Goal: Information Seeking & Learning: Learn about a topic

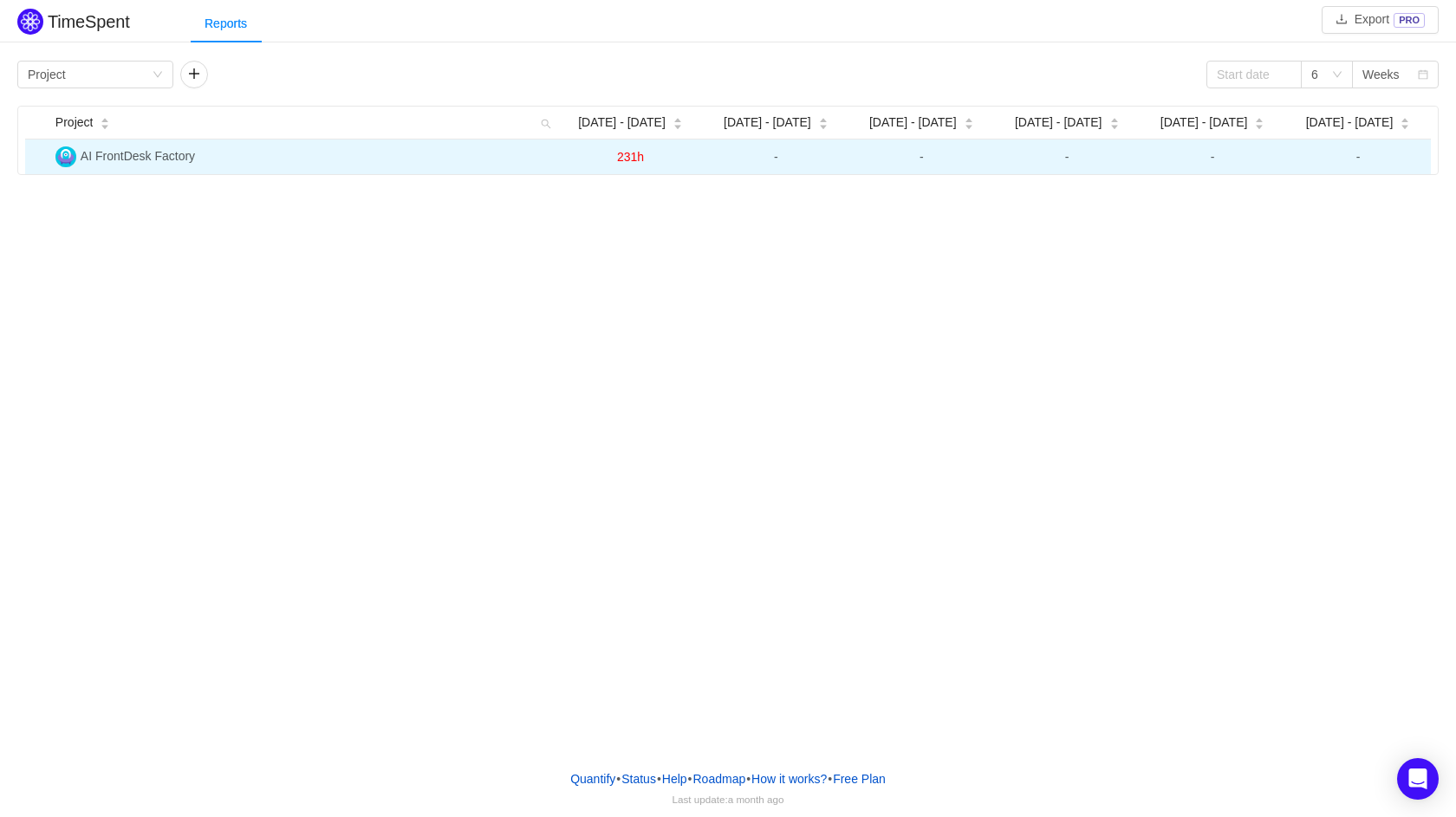
click at [143, 146] on td "AI FrontDesk Factory" at bounding box center [302, 157] width 509 height 34
click at [148, 171] on td "AI FrontDesk Factory" at bounding box center [302, 157] width 509 height 34
click at [136, 159] on span "AI FrontDesk Factory" at bounding box center [138, 156] width 114 height 14
click at [641, 142] on td "231h" at bounding box center [631, 157] width 146 height 34
click at [637, 155] on span "231h" at bounding box center [630, 157] width 27 height 14
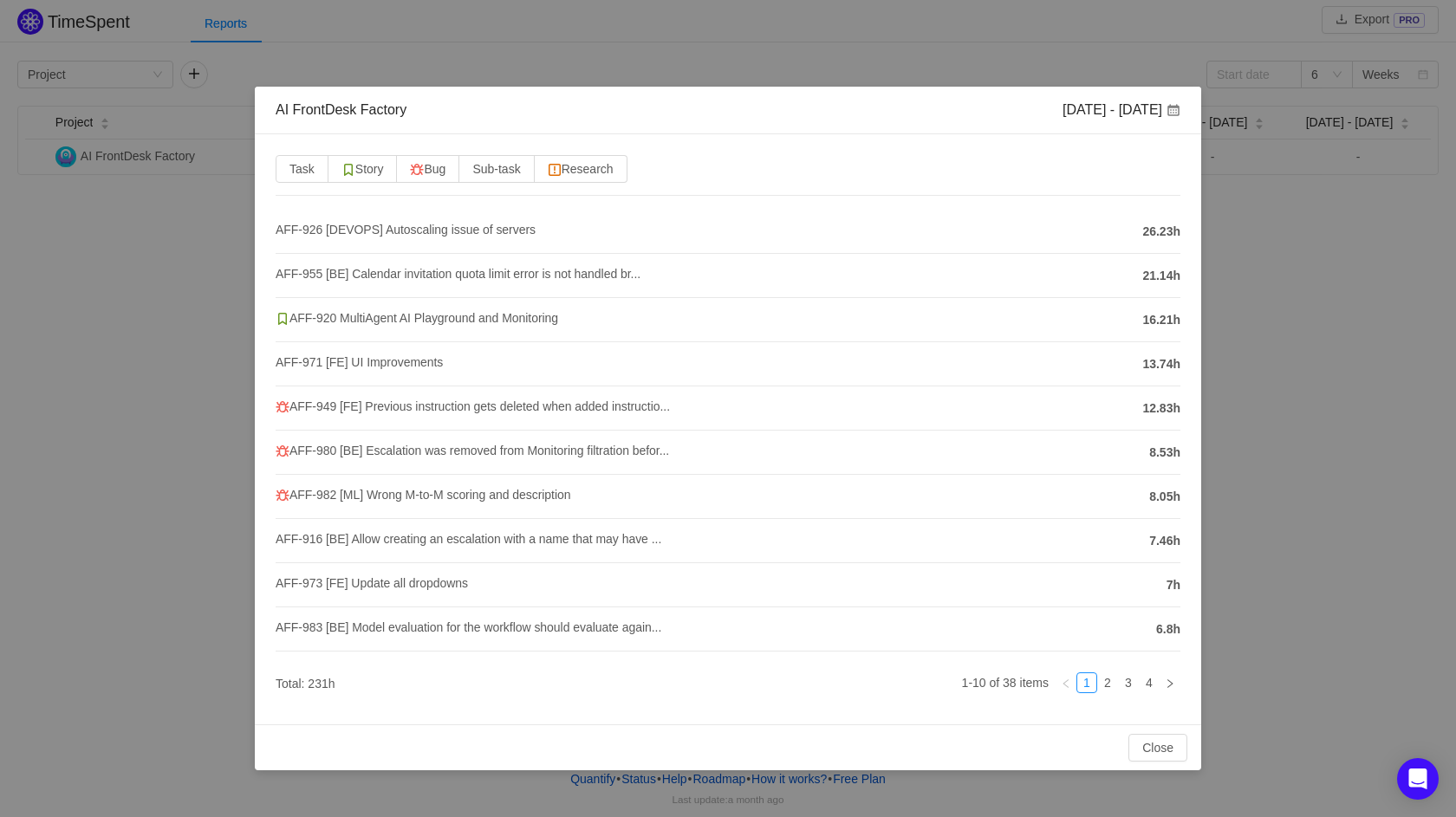
click at [768, 43] on div "AI FrontDesk Factory Jul 28 - Aug 3 Task Story Bug Sub-task Research AFF-926 [D…" at bounding box center [728, 408] width 1456 height 817
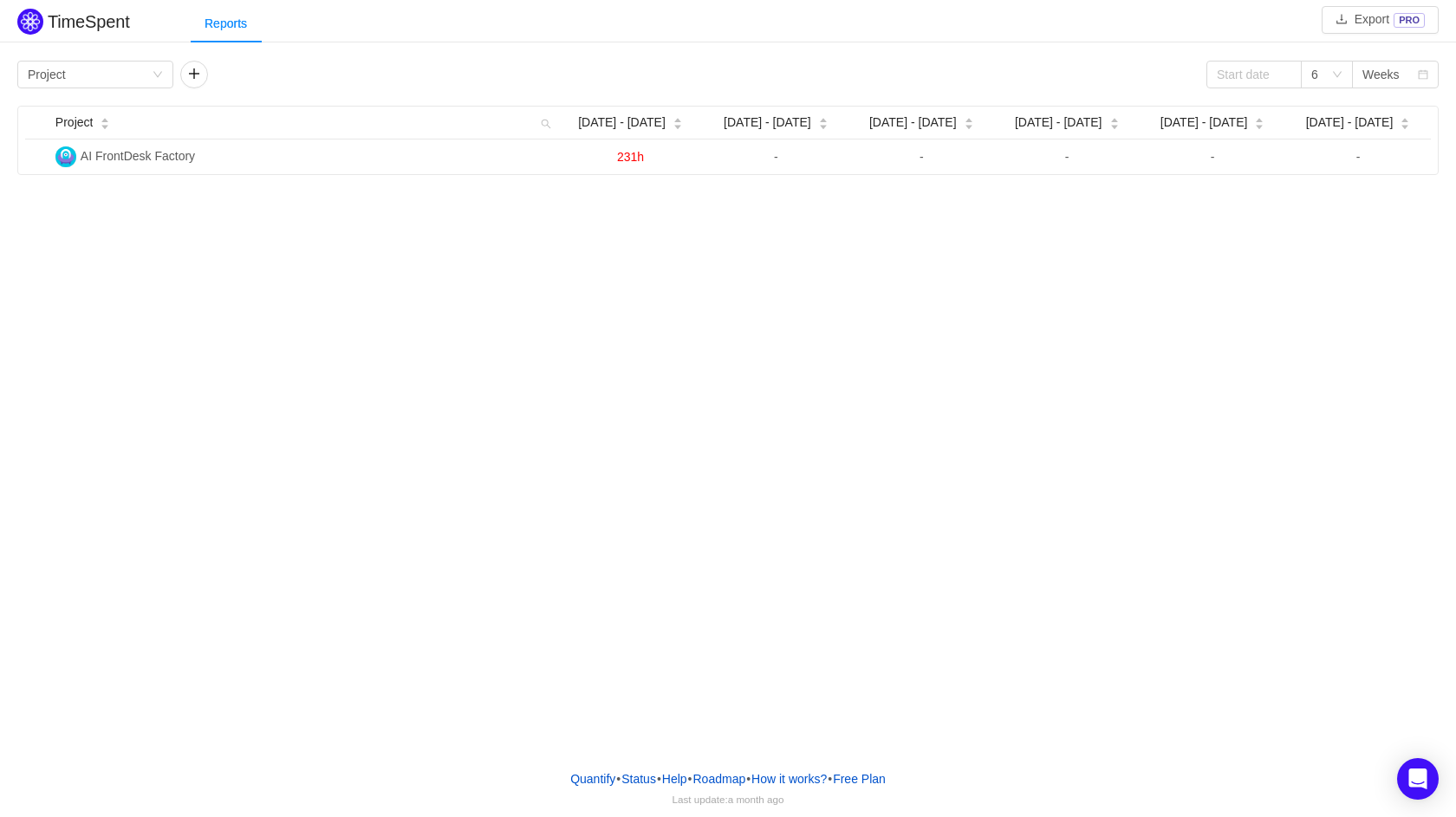
click at [138, 55] on div "TimeSpent Export PRO Reports Group by Project 6 Weeks Project Jul 28 - Aug 3 Au…" at bounding box center [728, 90] width 1456 height 171
click at [138, 70] on div "Group by Project" at bounding box center [90, 75] width 124 height 26
click at [281, 251] on div "TimeSpent Export PRO Reports Group by Project 6 Weeks Project Jul 28 - Aug 3 Au…" at bounding box center [728, 377] width 1456 height 755
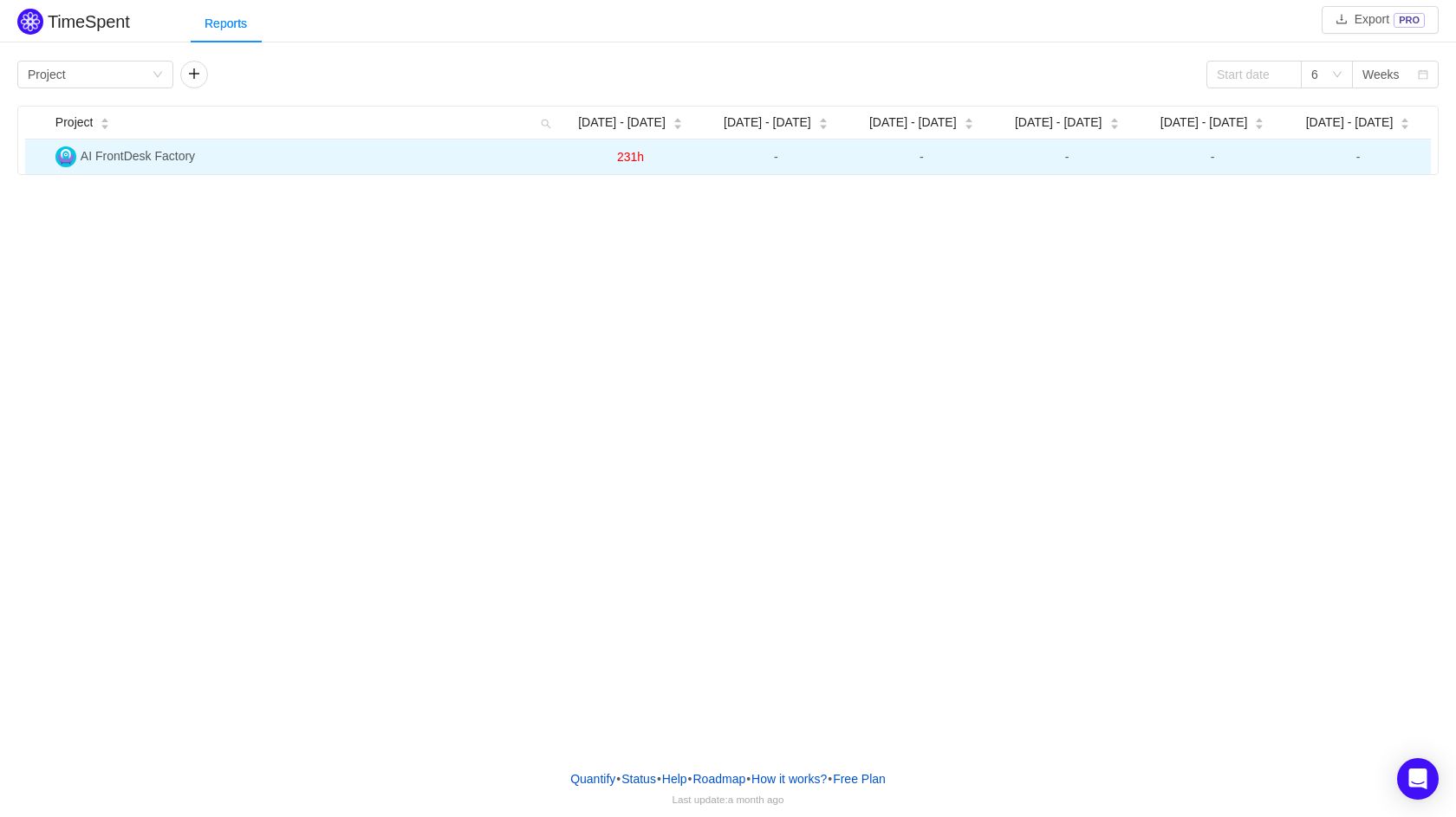
click at [148, 166] on td "AI FrontDesk Factory" at bounding box center [302, 157] width 509 height 34
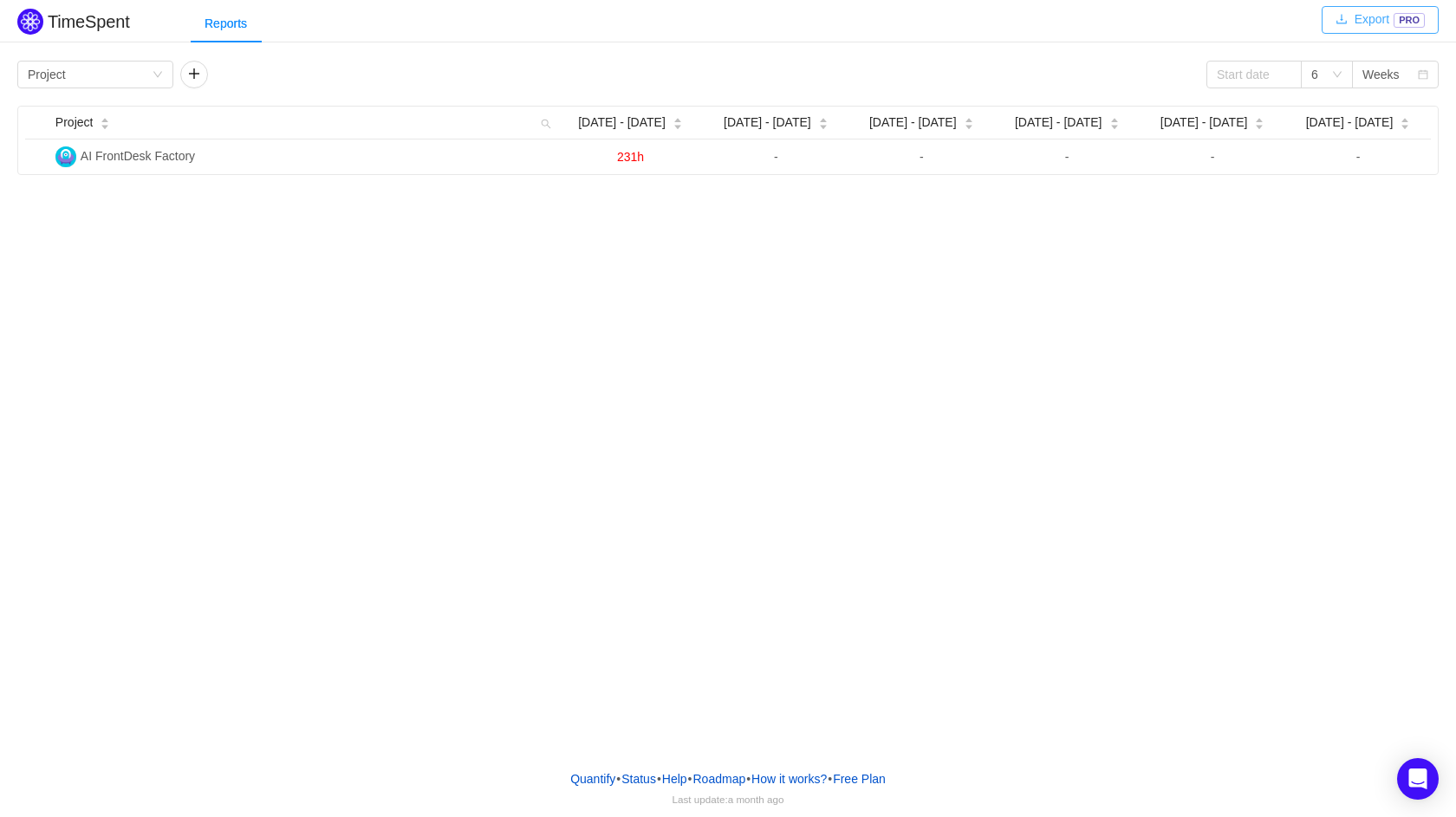
click at [1369, 12] on button "Export PRO" at bounding box center [1380, 20] width 117 height 28
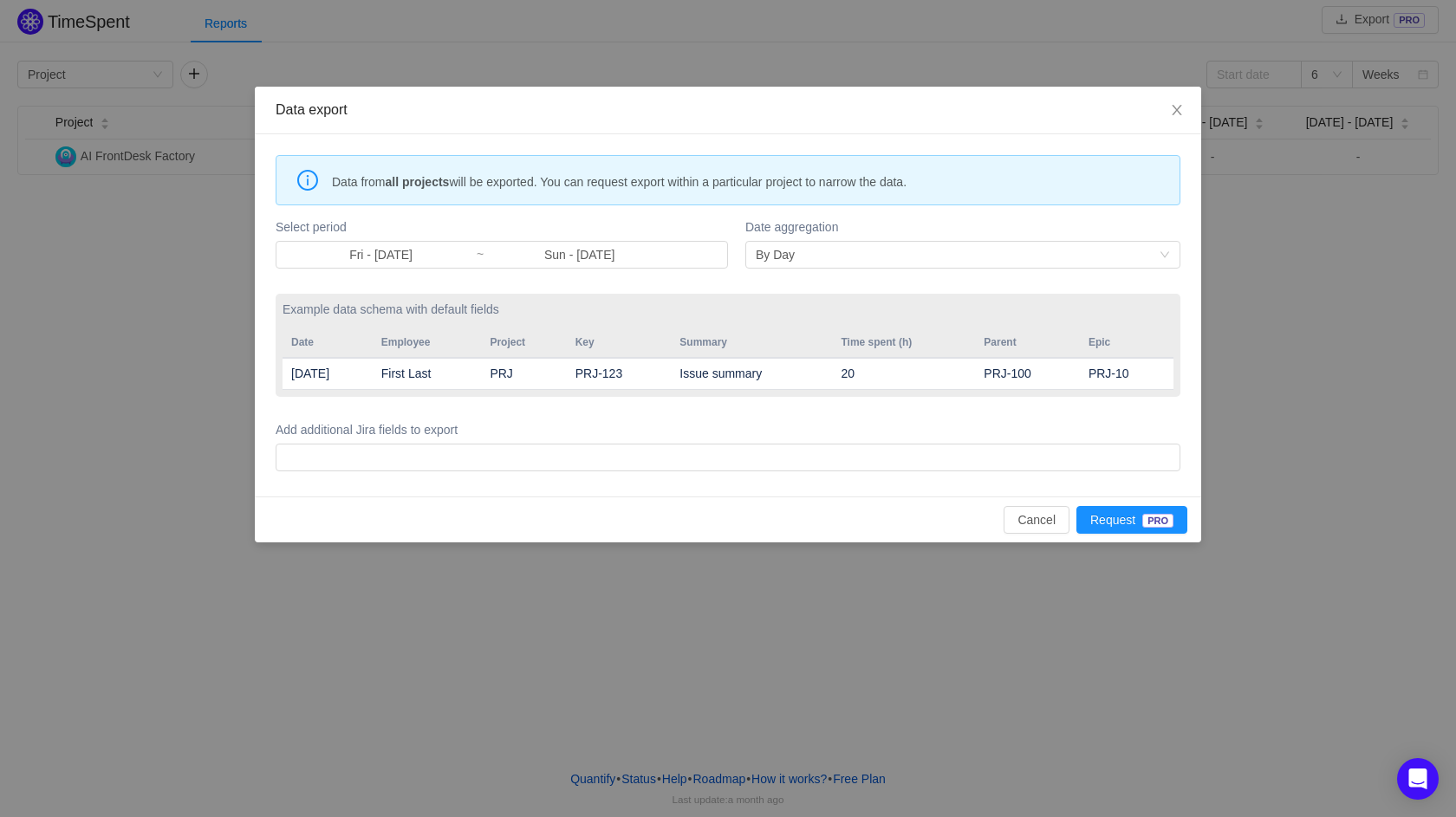
click at [1085, 20] on div "Data export Data from all projects will be exported. You can request export wit…" at bounding box center [728, 408] width 1456 height 817
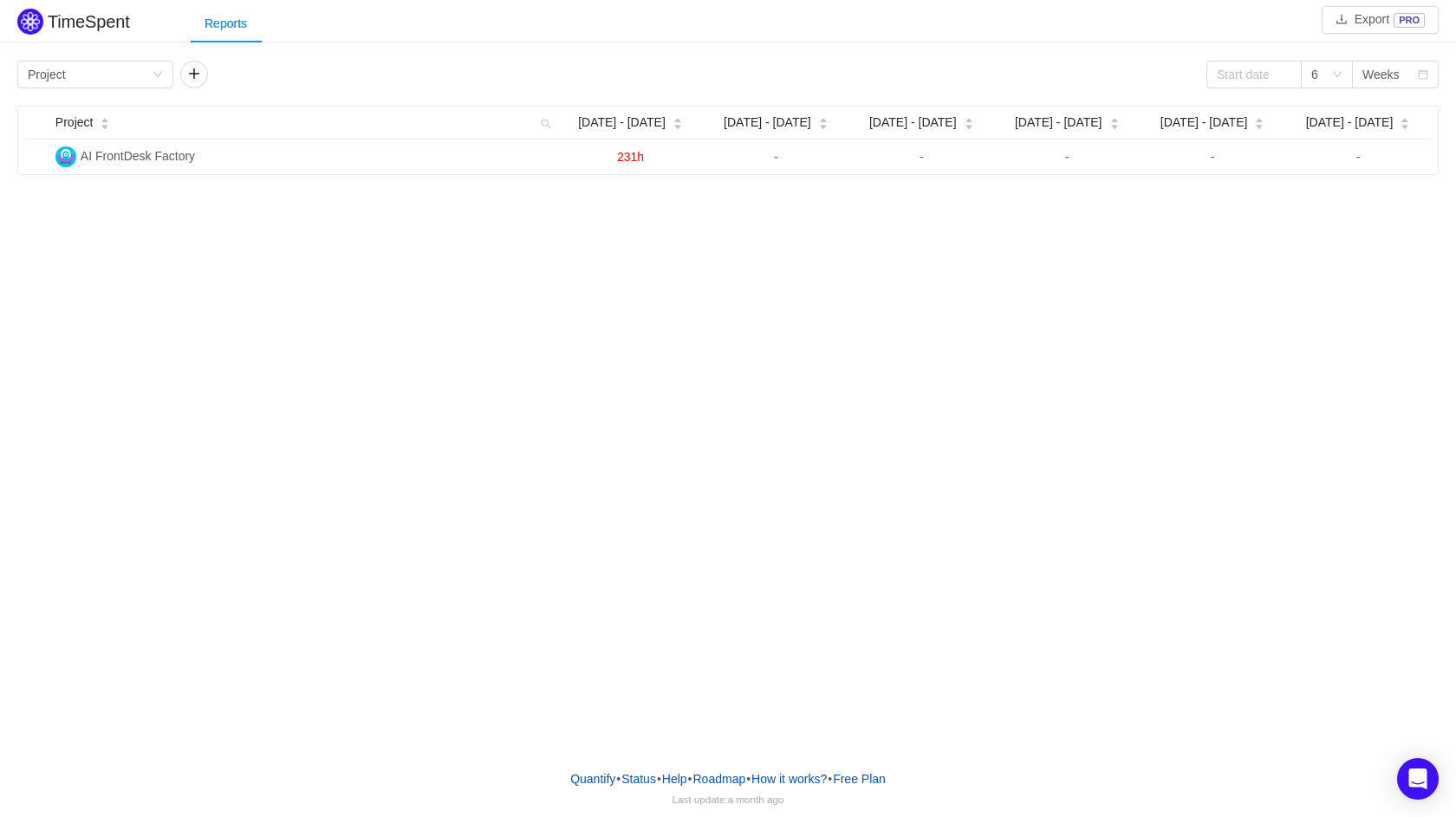
click at [128, 28] on h2 "TimeSpent" at bounding box center [89, 22] width 83 height 19
click at [95, 25] on h2 "TimeSpent" at bounding box center [89, 22] width 83 height 19
click at [200, 72] on button "button" at bounding box center [194, 75] width 28 height 28
click at [283, 77] on div "Group by Person" at bounding box center [252, 75] width 124 height 26
click at [274, 217] on li "Person" at bounding box center [258, 221] width 156 height 28
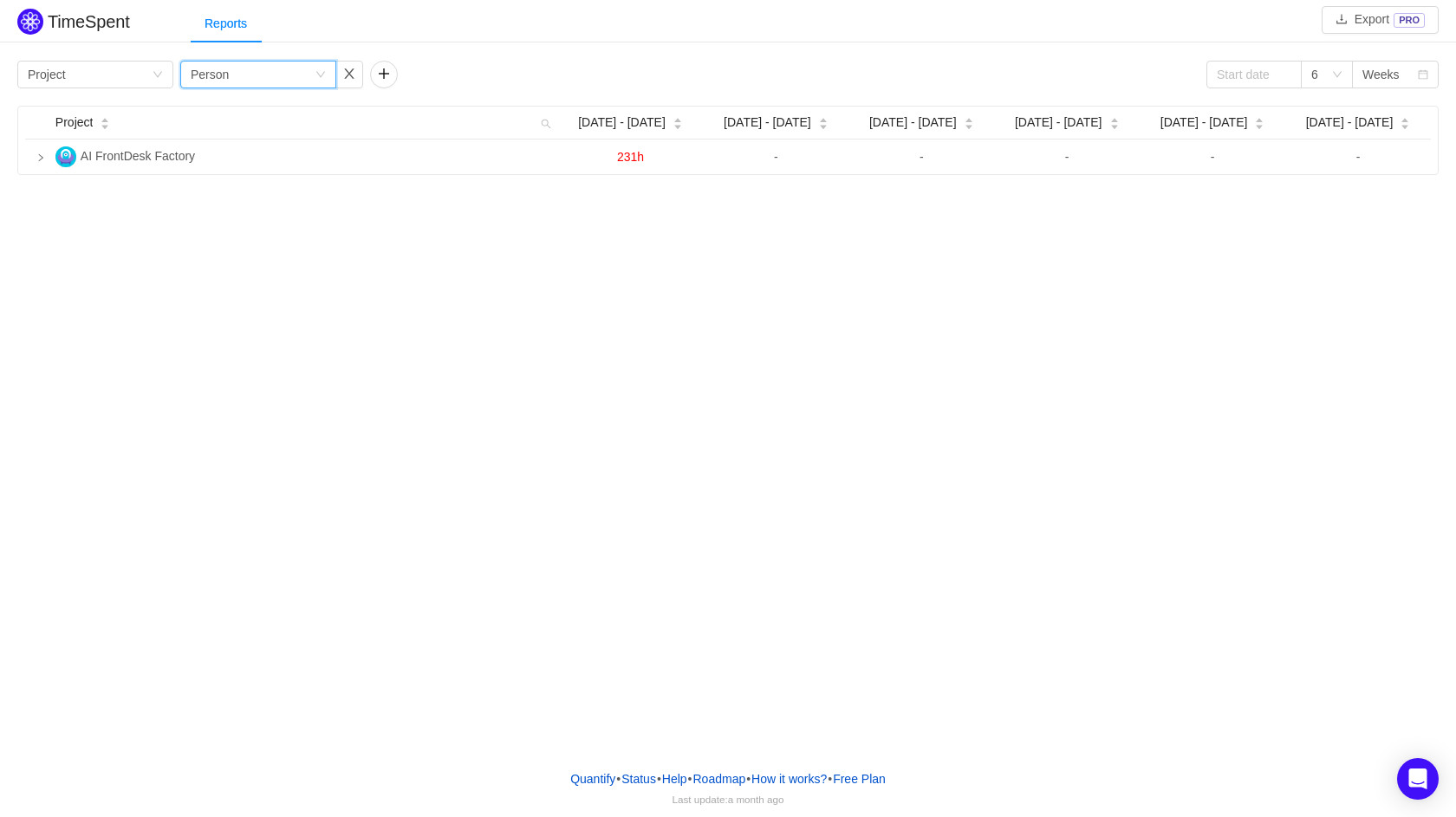
click at [324, 237] on div "TimeSpent Export PRO Reports Group by Project Group by Person 6 Weeks Project J…" at bounding box center [728, 377] width 1456 height 755
click at [389, 77] on button "button" at bounding box center [384, 75] width 28 height 28
click at [289, 77] on div "Group by Person" at bounding box center [252, 75] width 124 height 26
click at [456, 72] on div "Group by" at bounding box center [439, 75] width 116 height 18
click at [279, 71] on div "Group by Person" at bounding box center [252, 75] width 124 height 26
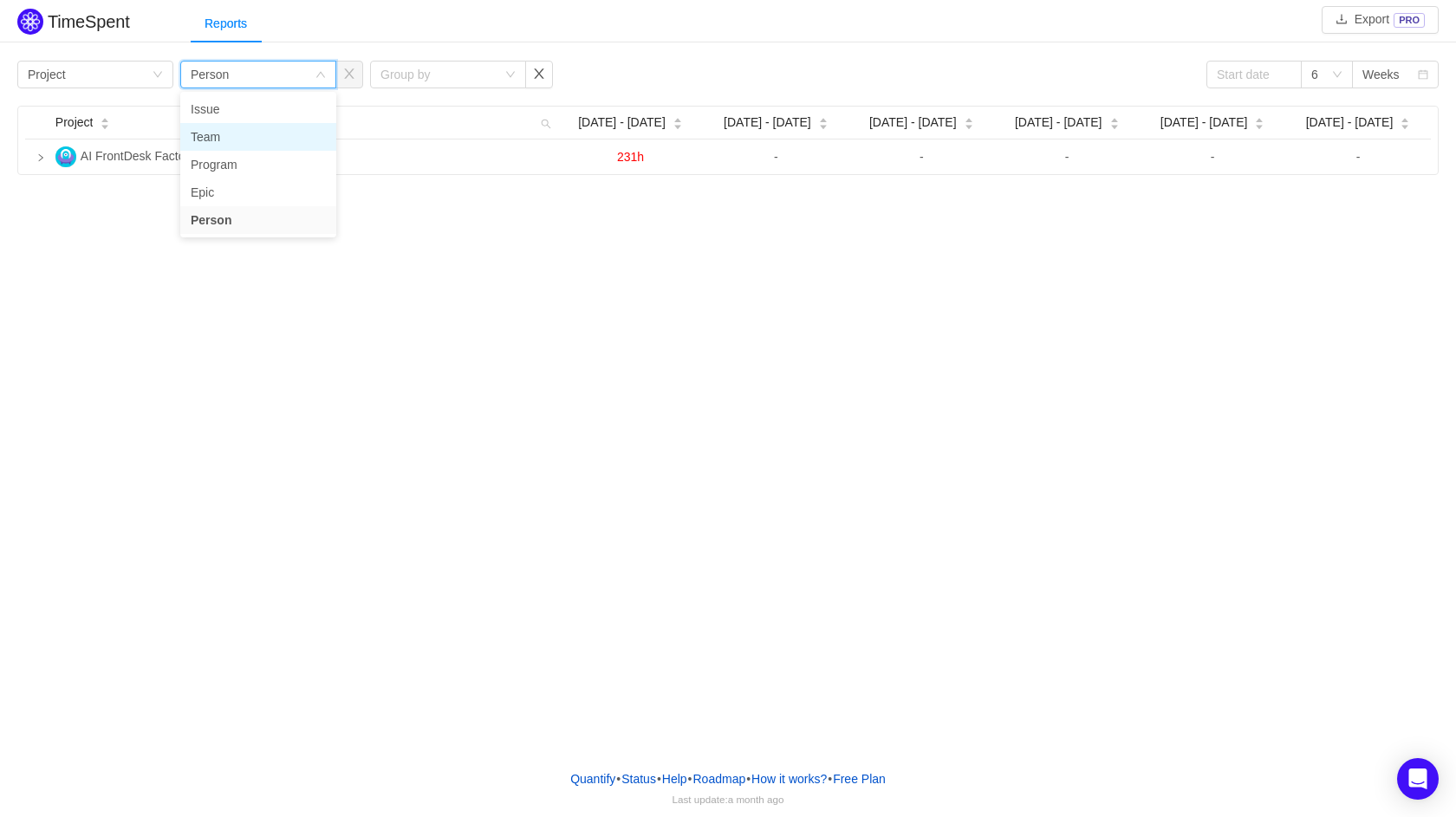
click at [253, 125] on li "Team" at bounding box center [258, 137] width 156 height 28
click at [111, 115] on div "Project" at bounding box center [83, 122] width 55 height 18
click at [222, 84] on div "Group by Team" at bounding box center [252, 75] width 124 height 26
click at [226, 113] on li "Issue" at bounding box center [258, 109] width 156 height 28
click at [379, 74] on div "Group by" at bounding box center [448, 75] width 156 height 28
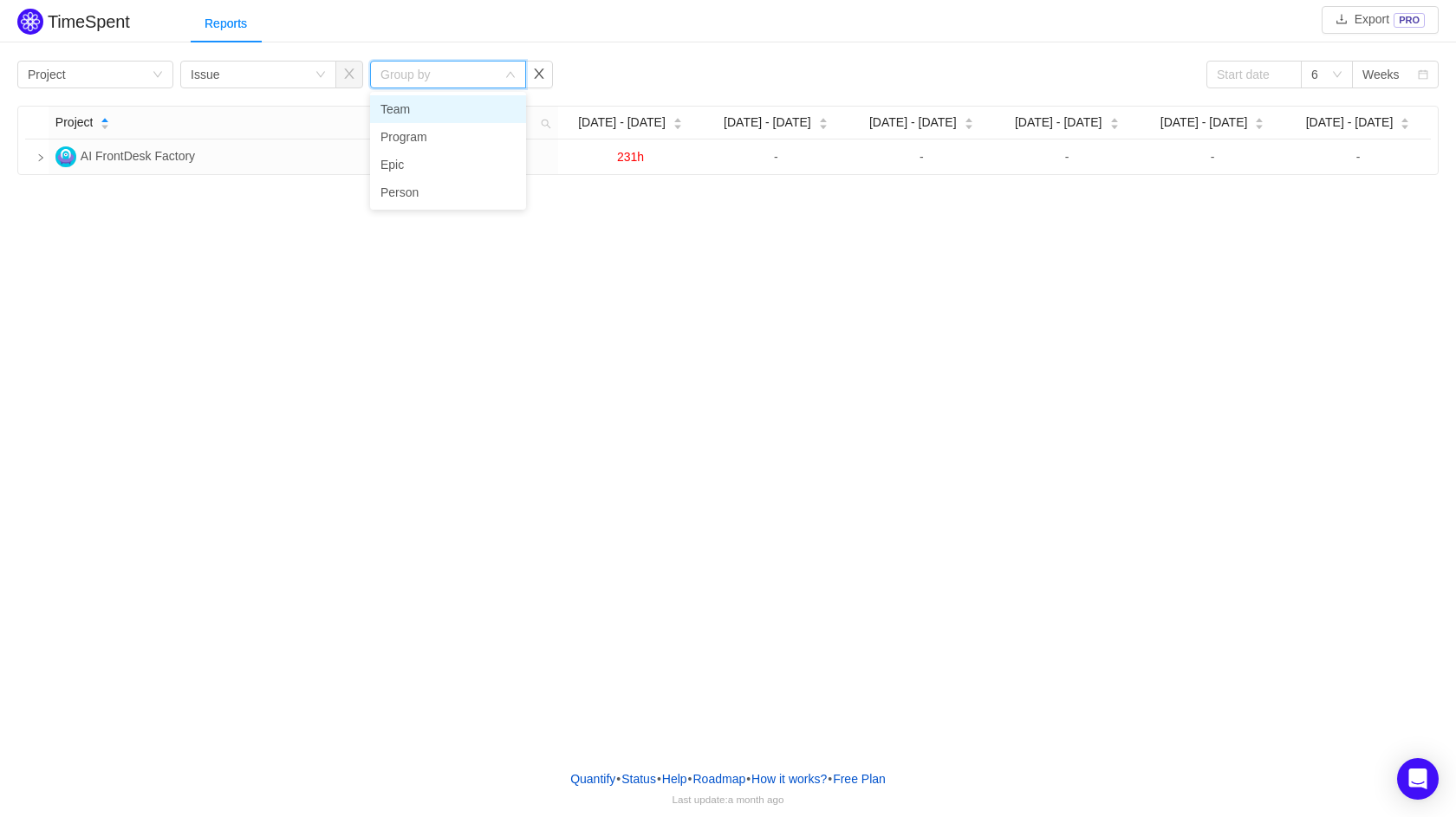
click at [404, 115] on li "Team" at bounding box center [448, 109] width 156 height 28
click at [387, 87] on div "Team" at bounding box center [396, 75] width 30 height 26
click at [411, 201] on li "Person" at bounding box center [448, 193] width 156 height 28
click at [718, 49] on div "TimeSpent Export PRO Reports Group by Project Group by Issue Group by Person 6 …" at bounding box center [728, 90] width 1456 height 171
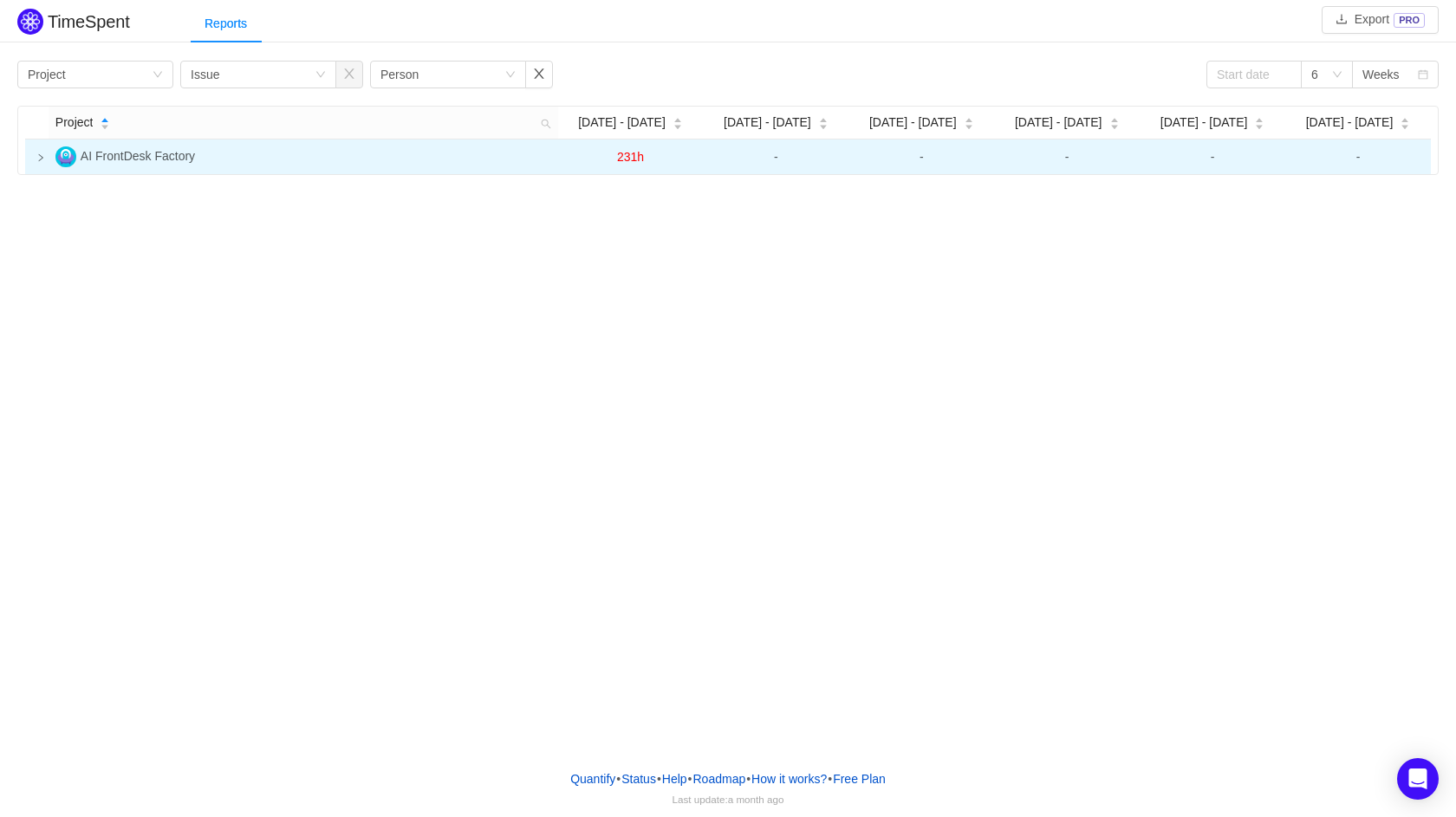
click at [39, 164] on td at bounding box center [37, 157] width 24 height 34
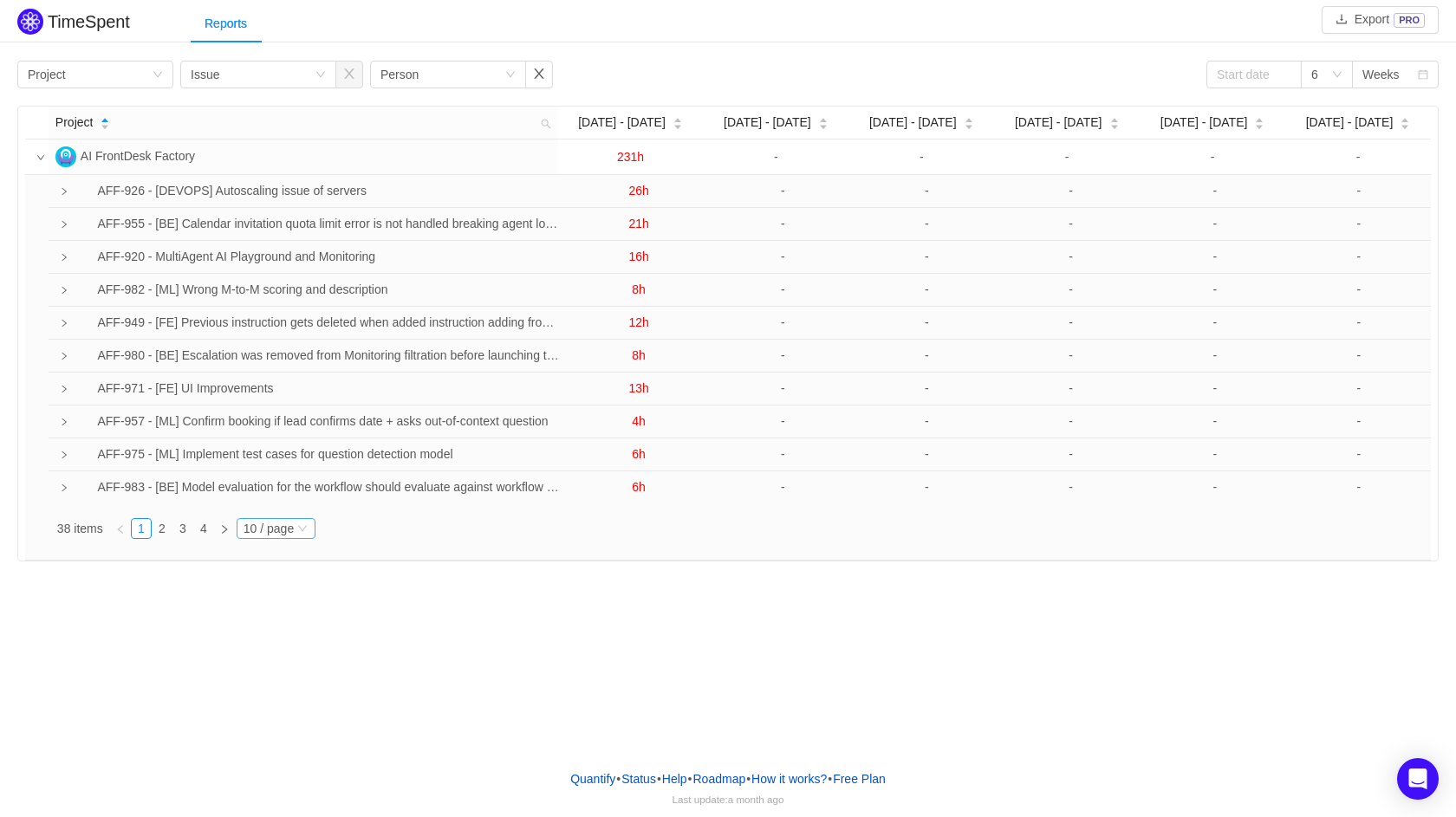
click at [307, 539] on div "10 / page" at bounding box center [276, 529] width 79 height 21
click at [277, 497] on li "40 / page" at bounding box center [280, 501] width 82 height 28
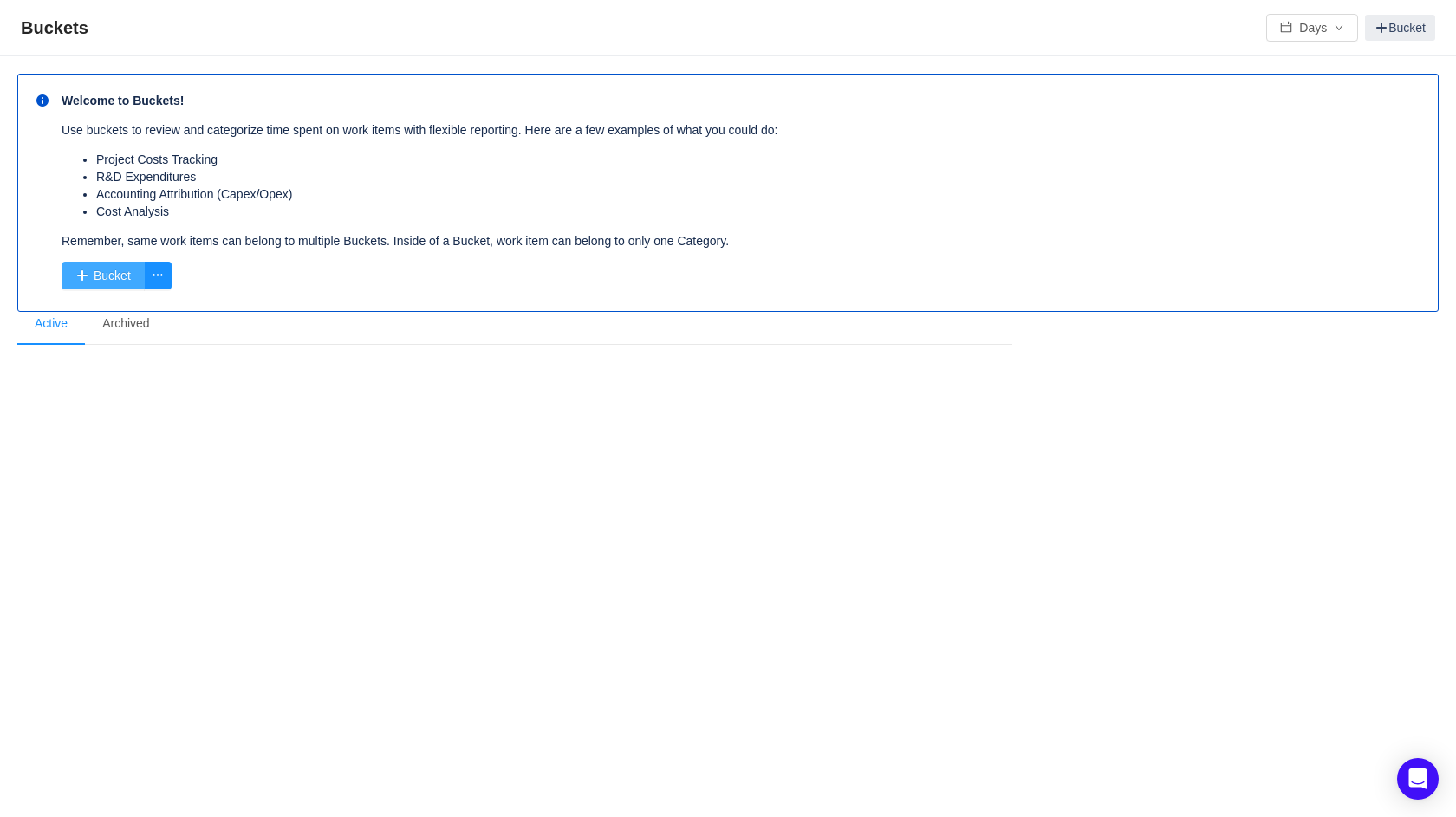
click at [112, 281] on button "Bucket" at bounding box center [103, 276] width 84 height 28
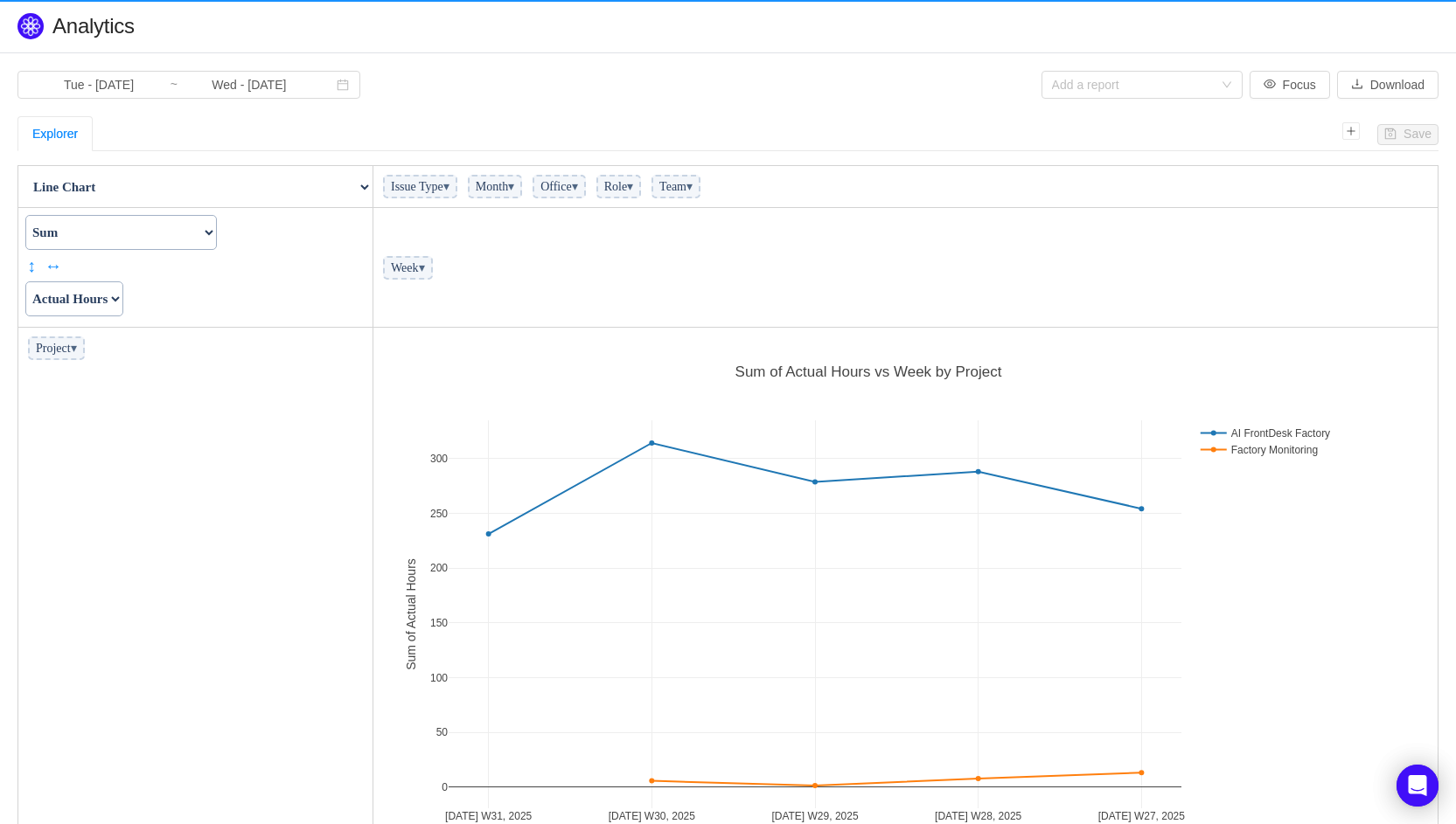
scroll to position [545, 1053]
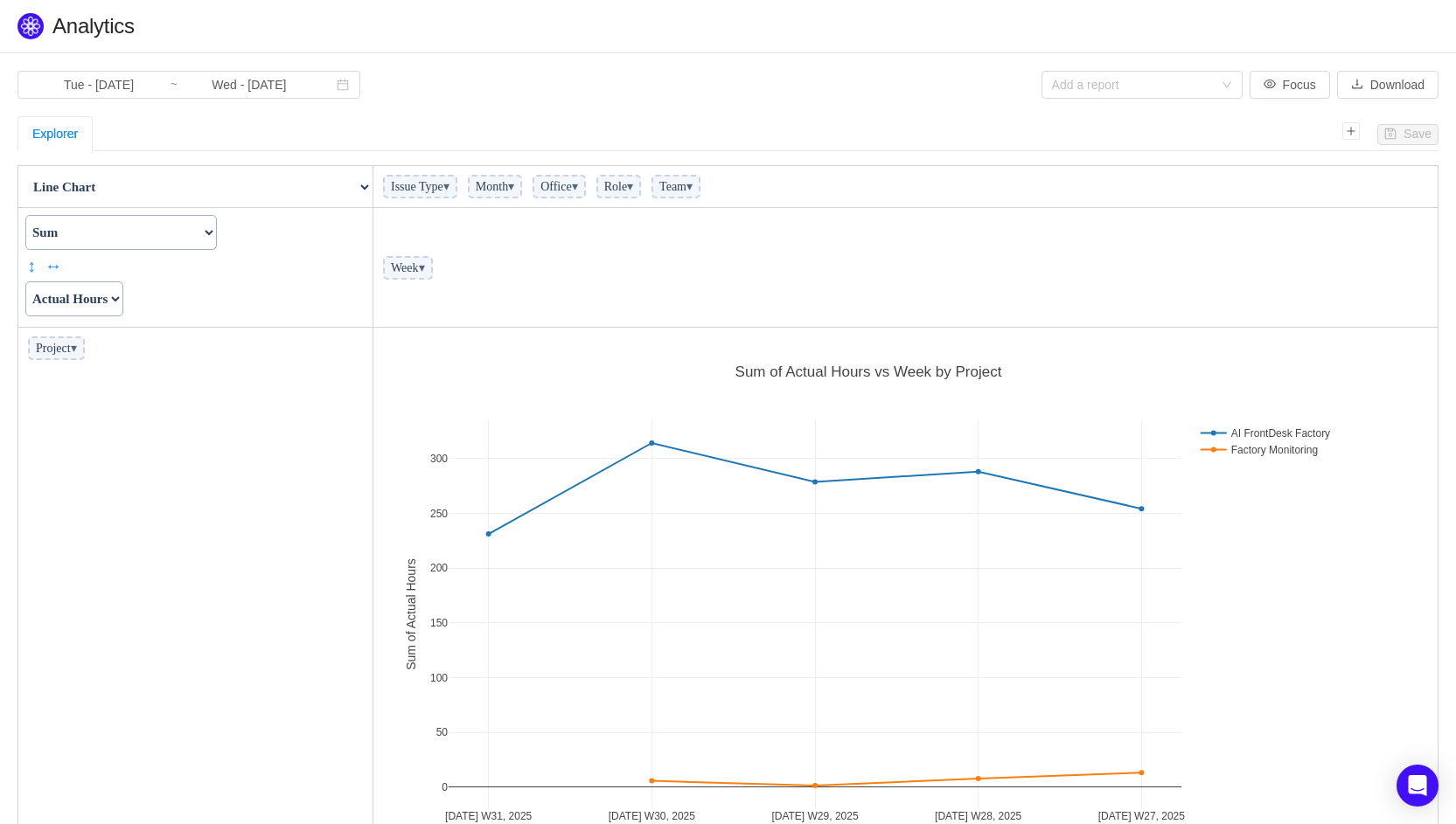
click at [435, 184] on span "Issue Type ▾" at bounding box center [421, 186] width 75 height 24
click at [450, 184] on span "▾" at bounding box center [446, 186] width 6 height 13
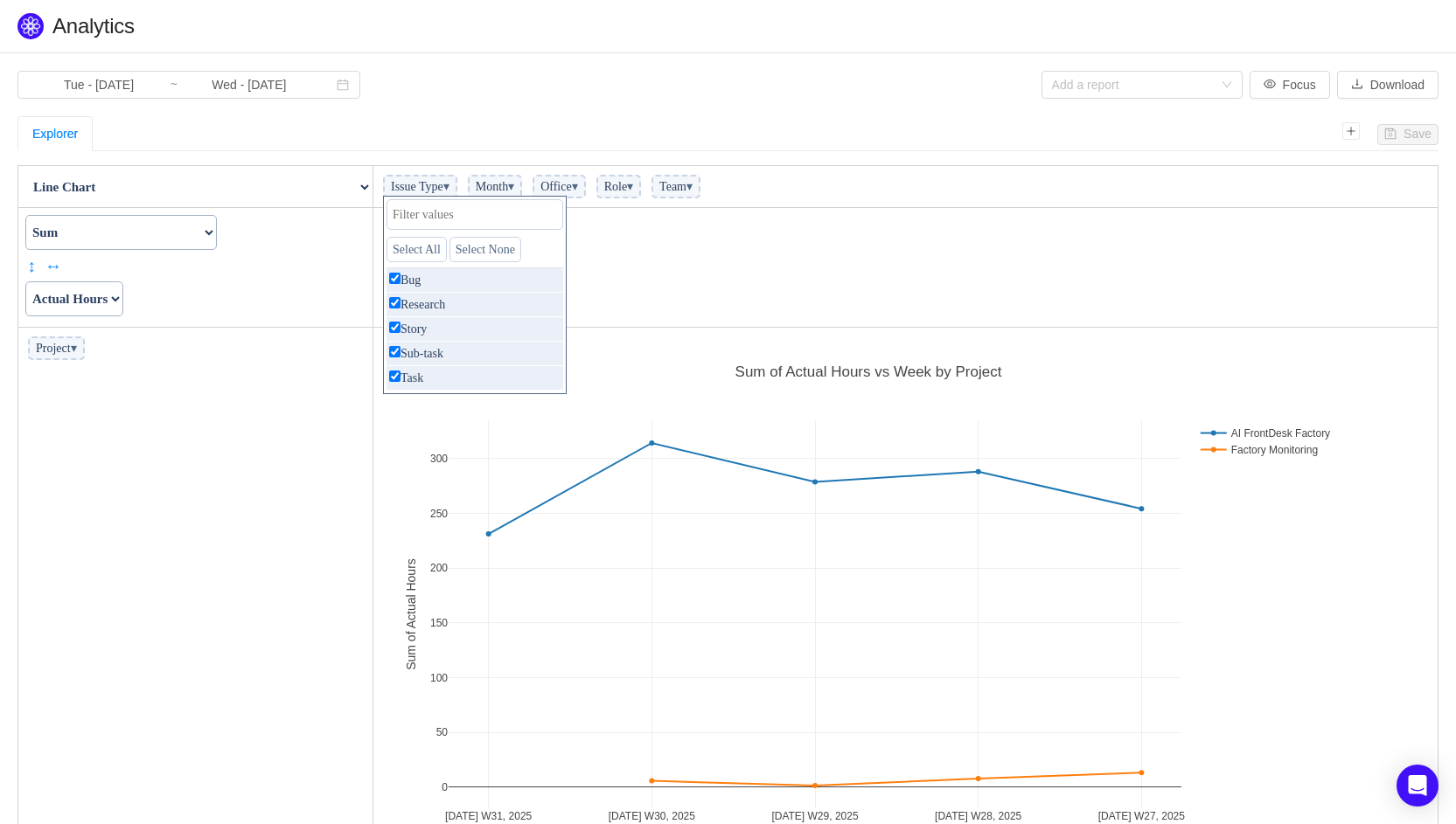
click at [514, 193] on span "▾" at bounding box center [511, 186] width 6 height 13
click at [530, 244] on link "Select All" at bounding box center [501, 249] width 60 height 26
click at [584, 146] on div "Explorer" at bounding box center [680, 133] width 1325 height 35
click at [586, 184] on span "Office ▾" at bounding box center [559, 186] width 53 height 24
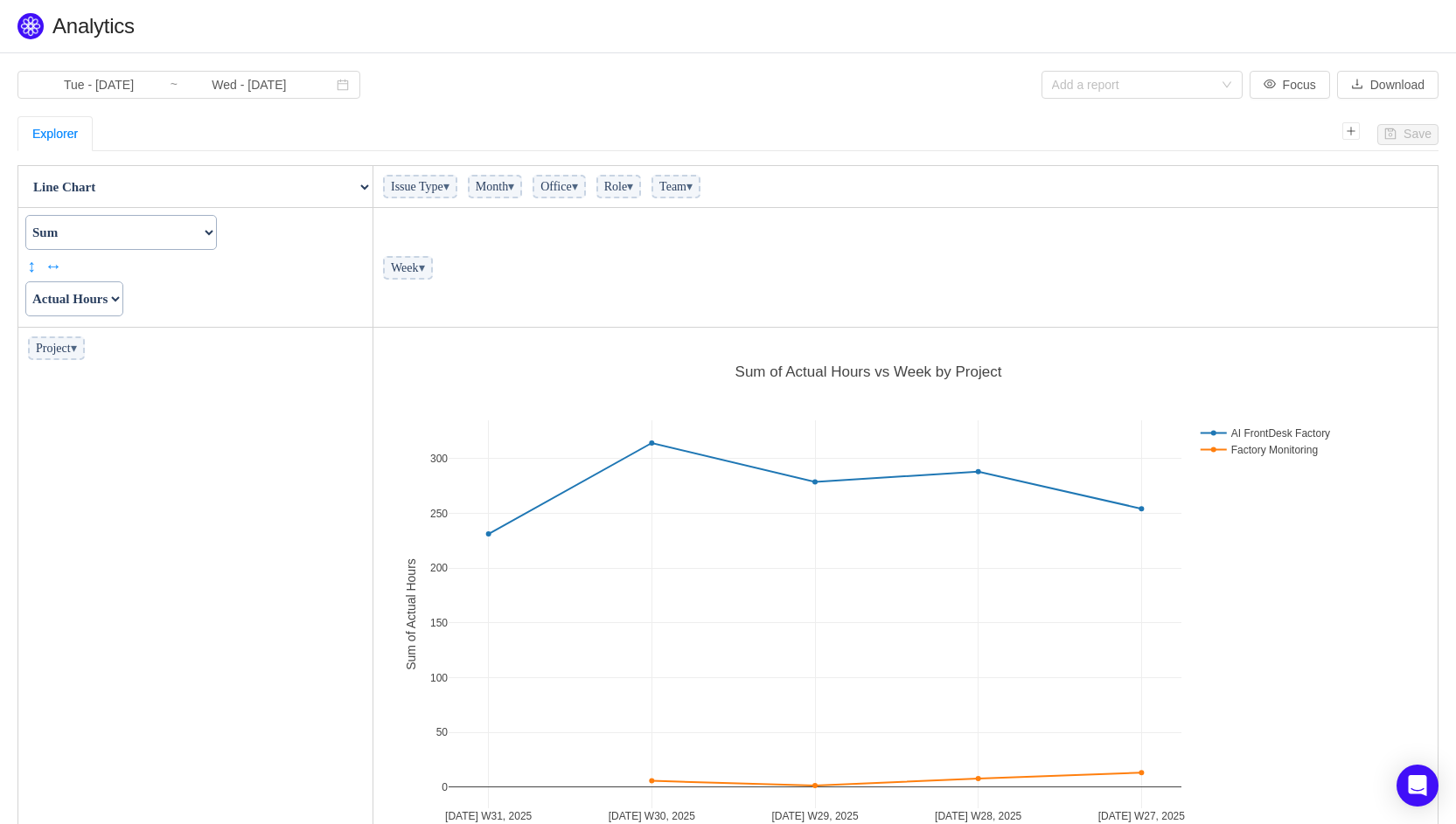
click at [578, 181] on span "▾" at bounding box center [574, 186] width 6 height 13
click at [649, 136] on div "Explorer" at bounding box center [680, 133] width 1325 height 35
click at [641, 189] on span "Role ▾" at bounding box center [618, 186] width 44 height 24
click at [633, 184] on span "▾" at bounding box center [630, 186] width 6 height 13
click at [697, 137] on div "Explorer" at bounding box center [680, 133] width 1325 height 35
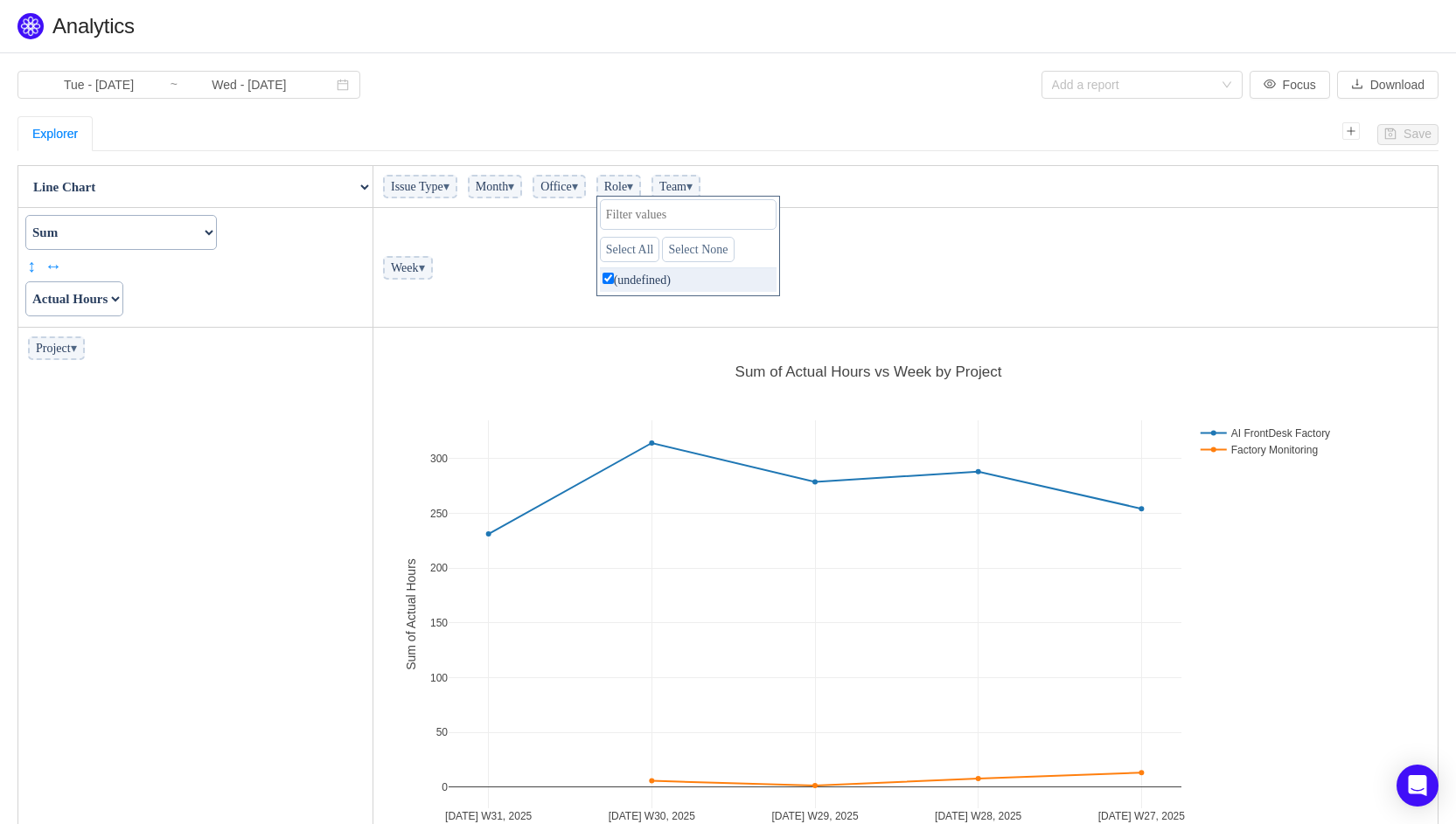
click at [692, 184] on span "▾" at bounding box center [689, 186] width 6 height 13
click at [712, 140] on div "Explorer" at bounding box center [680, 133] width 1325 height 35
click at [215, 324] on td "Count Count Unique Values List Unique Values Sum Integer Sum Average Median Sam…" at bounding box center [196, 268] width 355 height 120
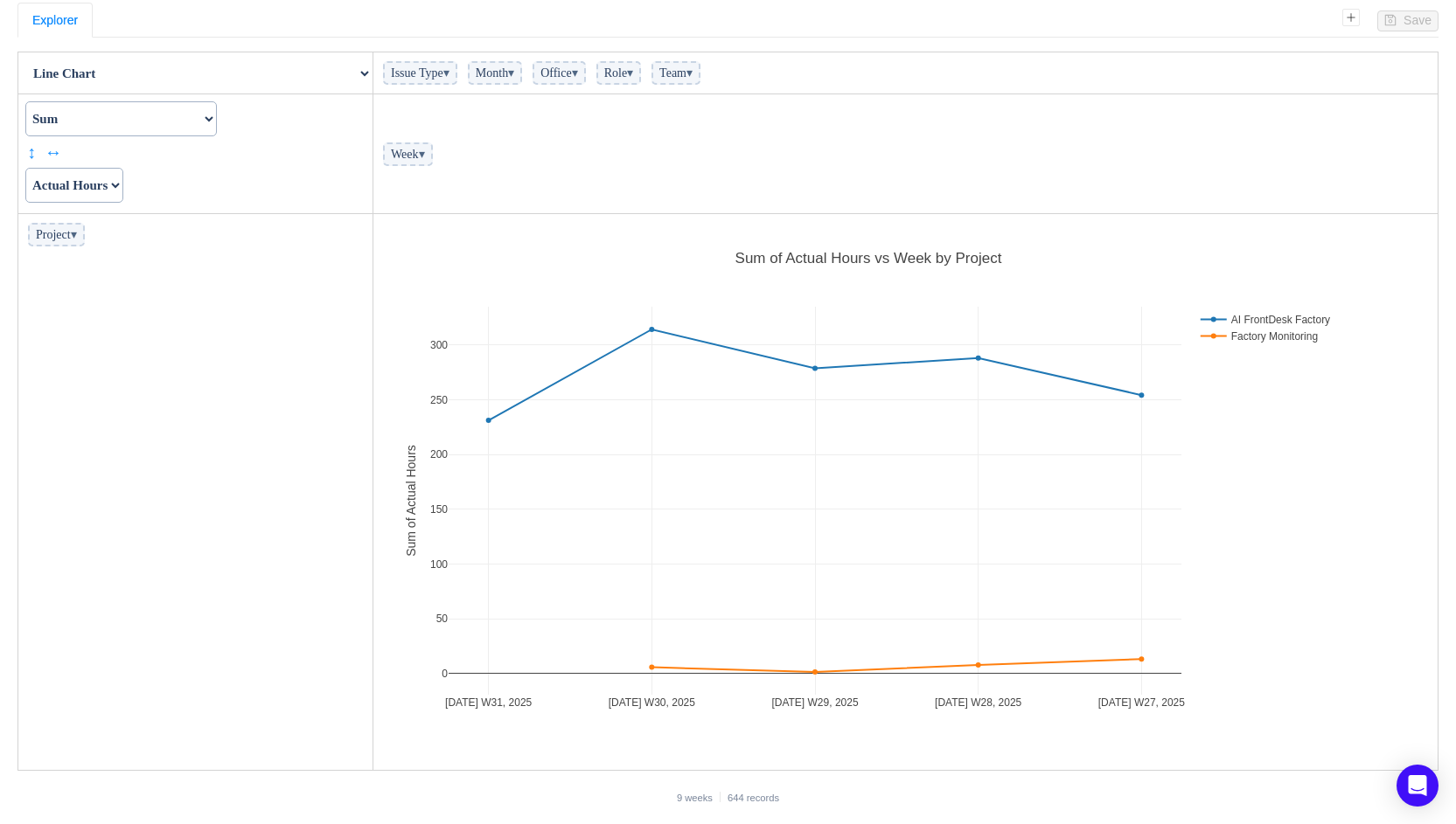
click at [106, 178] on select "Actual Hours Issue Key Issue Type Team Office Role Cycle Time Person Week Month" at bounding box center [75, 184] width 98 height 35
select select "Person"
click at [26, 168] on select "Actual Hours Issue Key Issue Type Team Office Role Cycle Time Person Week Month" at bounding box center [75, 184] width 98 height 35
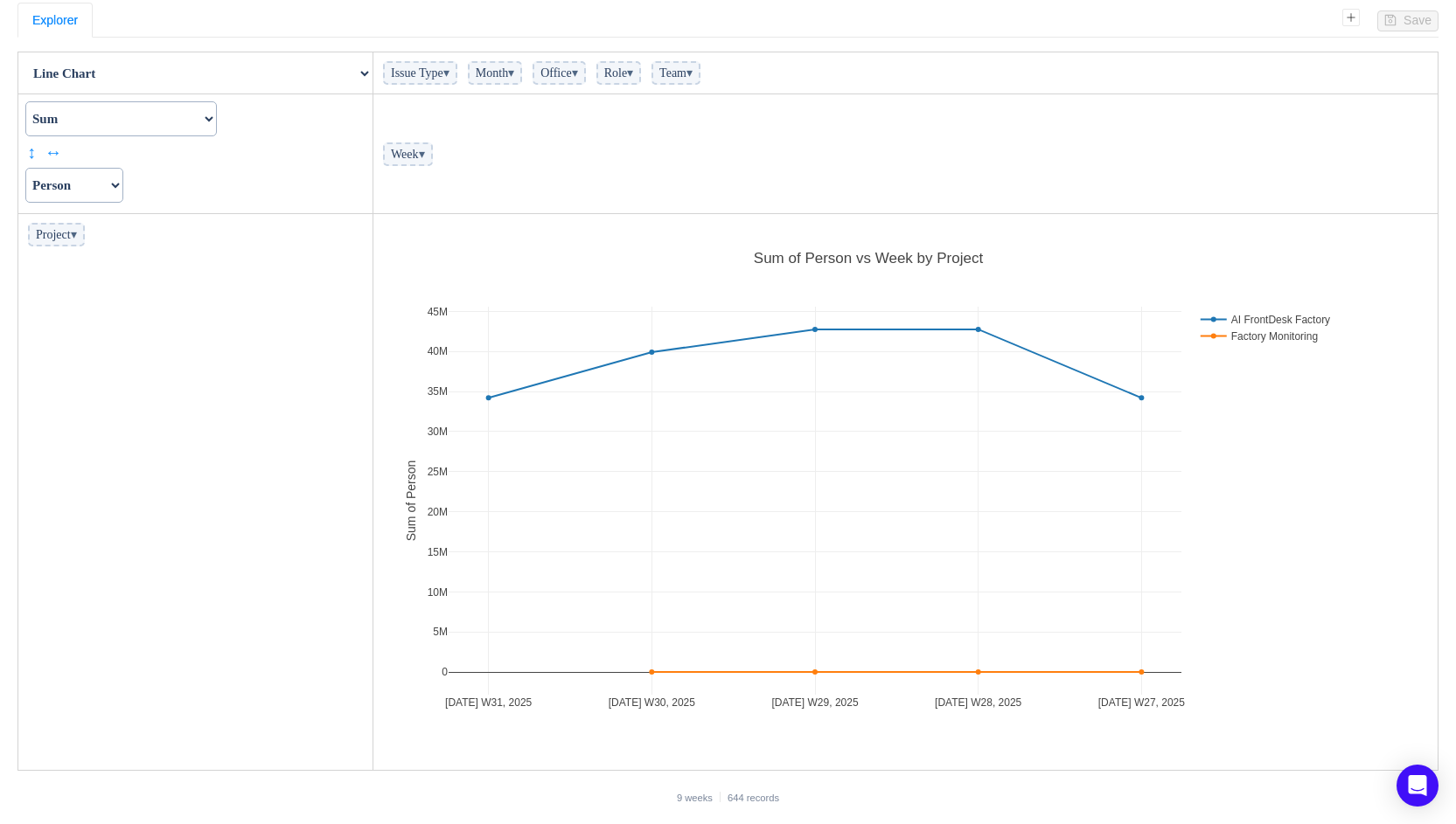
scroll to position [0, 0]
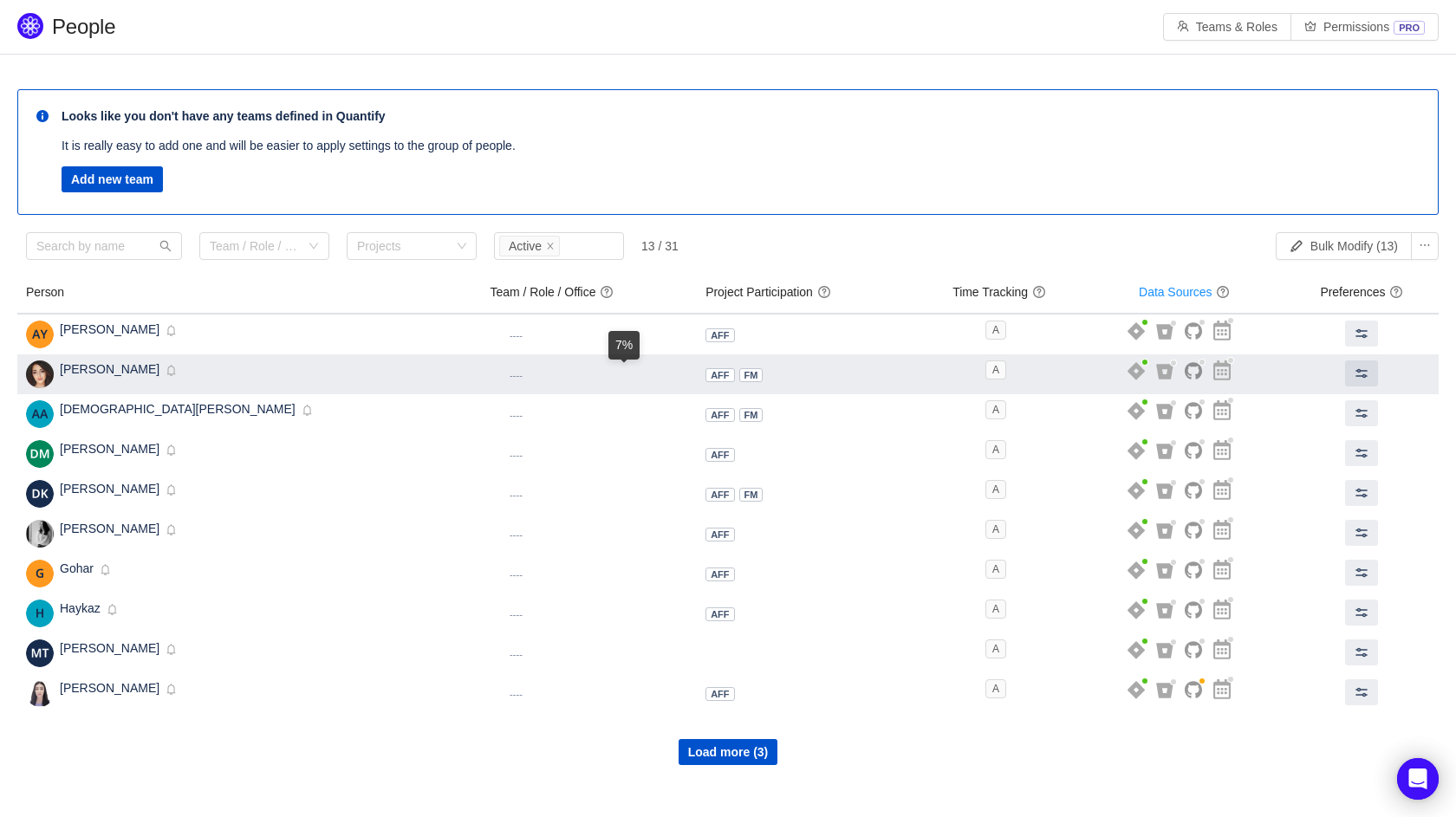
click at [744, 377] on span "FM" at bounding box center [751, 376] width 14 height 11
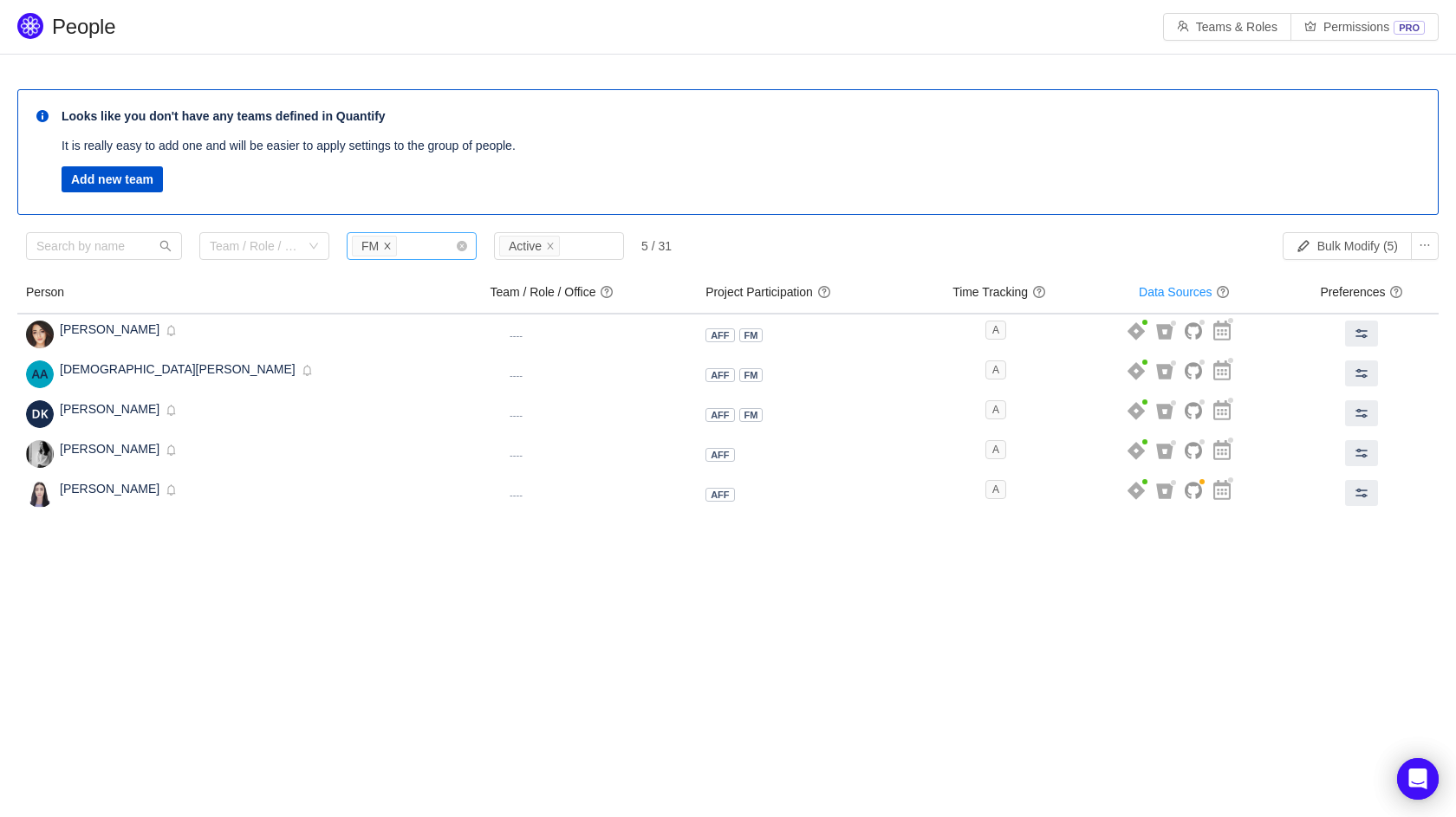
click at [388, 253] on span at bounding box center [388, 246] width 9 height 16
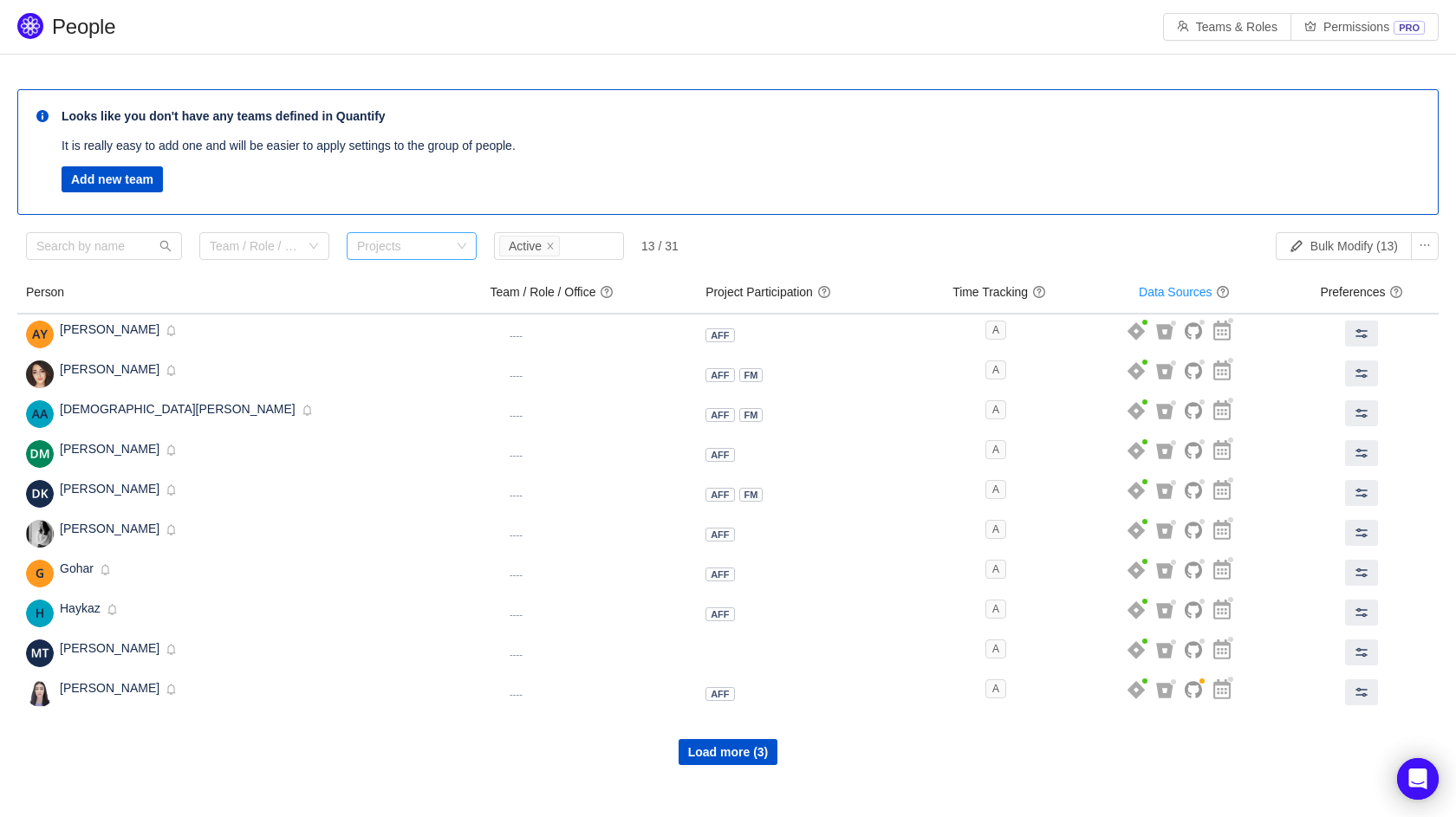
click at [384, 249] on div "Projects" at bounding box center [404, 246] width 93 height 18
click at [375, 290] on li "AFF" at bounding box center [411, 281] width 130 height 28
click at [891, 266] on div "Team / Role / Office Projects AFF Status Active 12 / 31" at bounding box center [556, 250] width 1059 height 36
click at [869, 237] on div "Team / Role / Office Projects AFF Status Active 12 / 31" at bounding box center [556, 250] width 1059 height 36
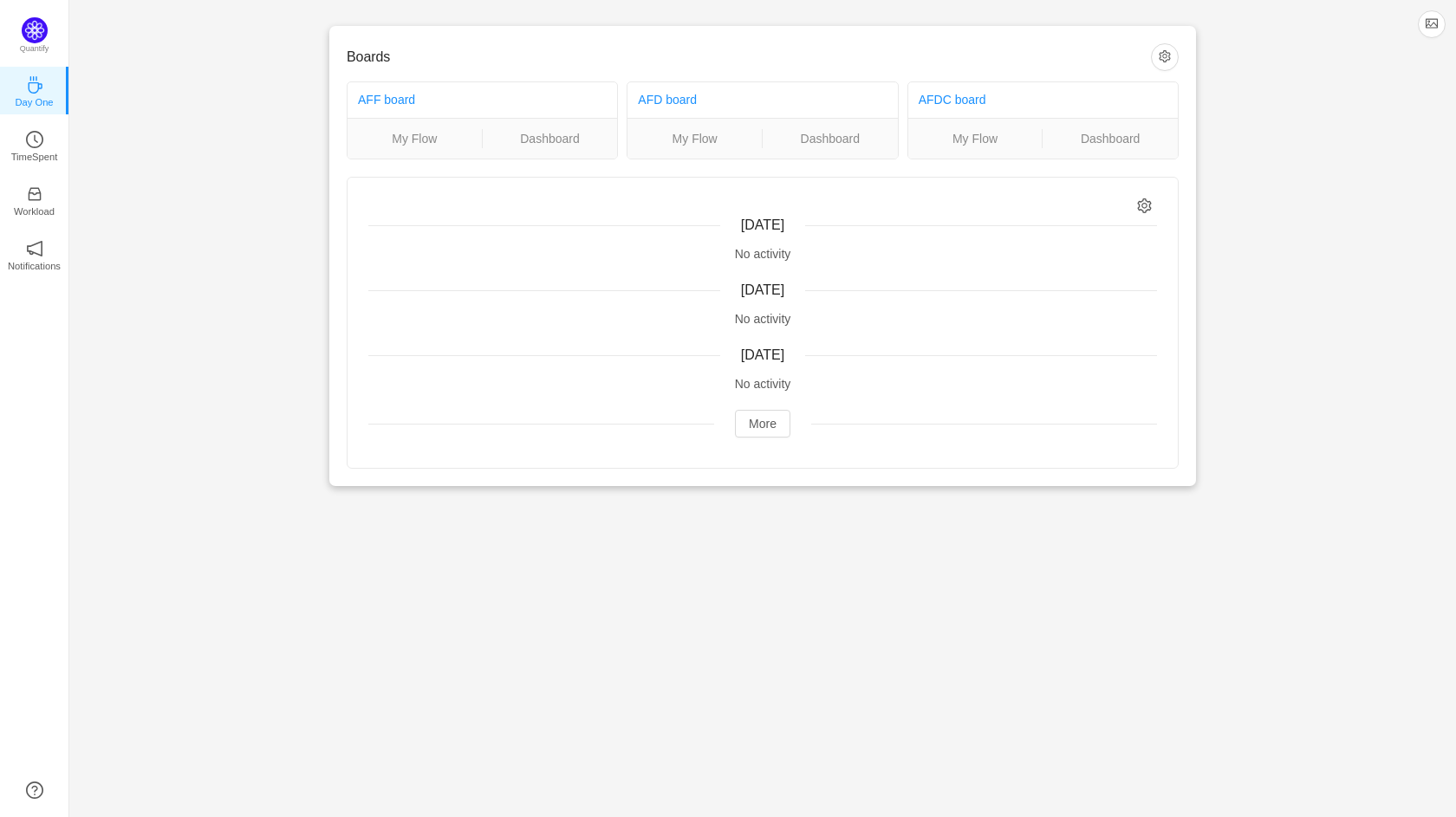
click at [557, 236] on div "Today" at bounding box center [762, 225] width 789 height 21
click at [31, 145] on icon "icon: clock-circle" at bounding box center [35, 140] width 18 height 18
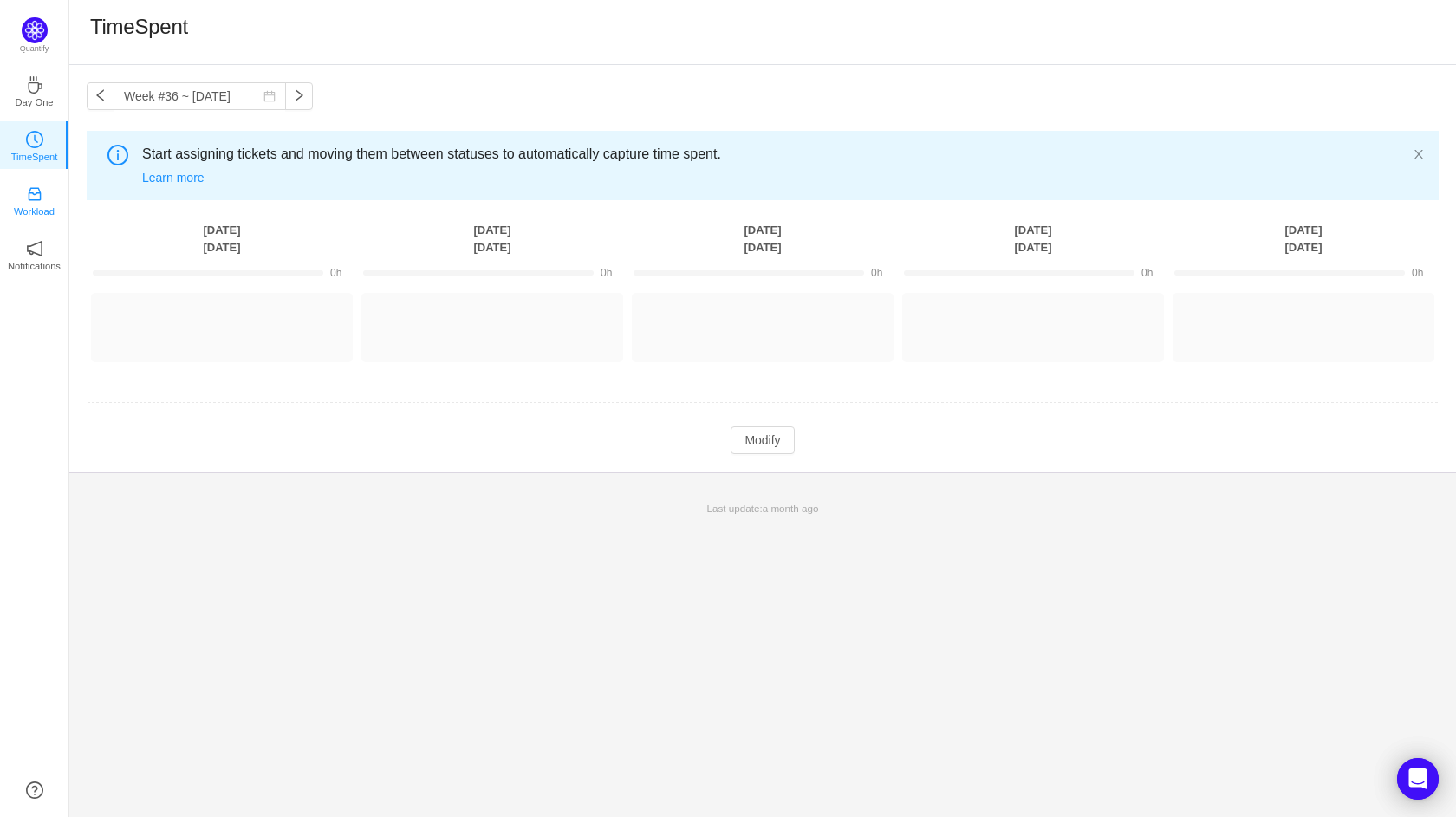
click at [31, 208] on p "Workload" at bounding box center [34, 212] width 40 height 16
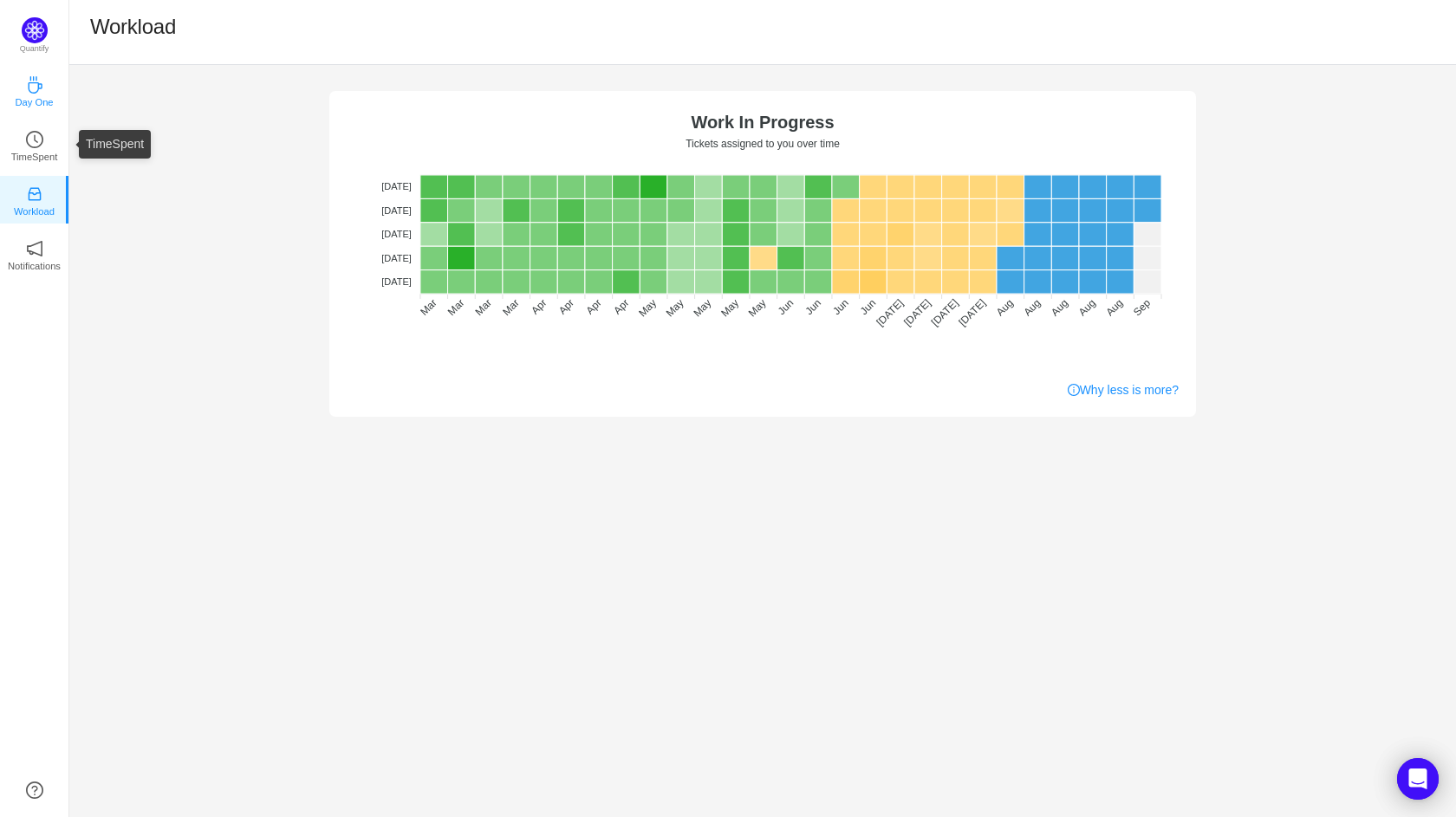
click at [22, 105] on p "Day One" at bounding box center [33, 102] width 38 height 16
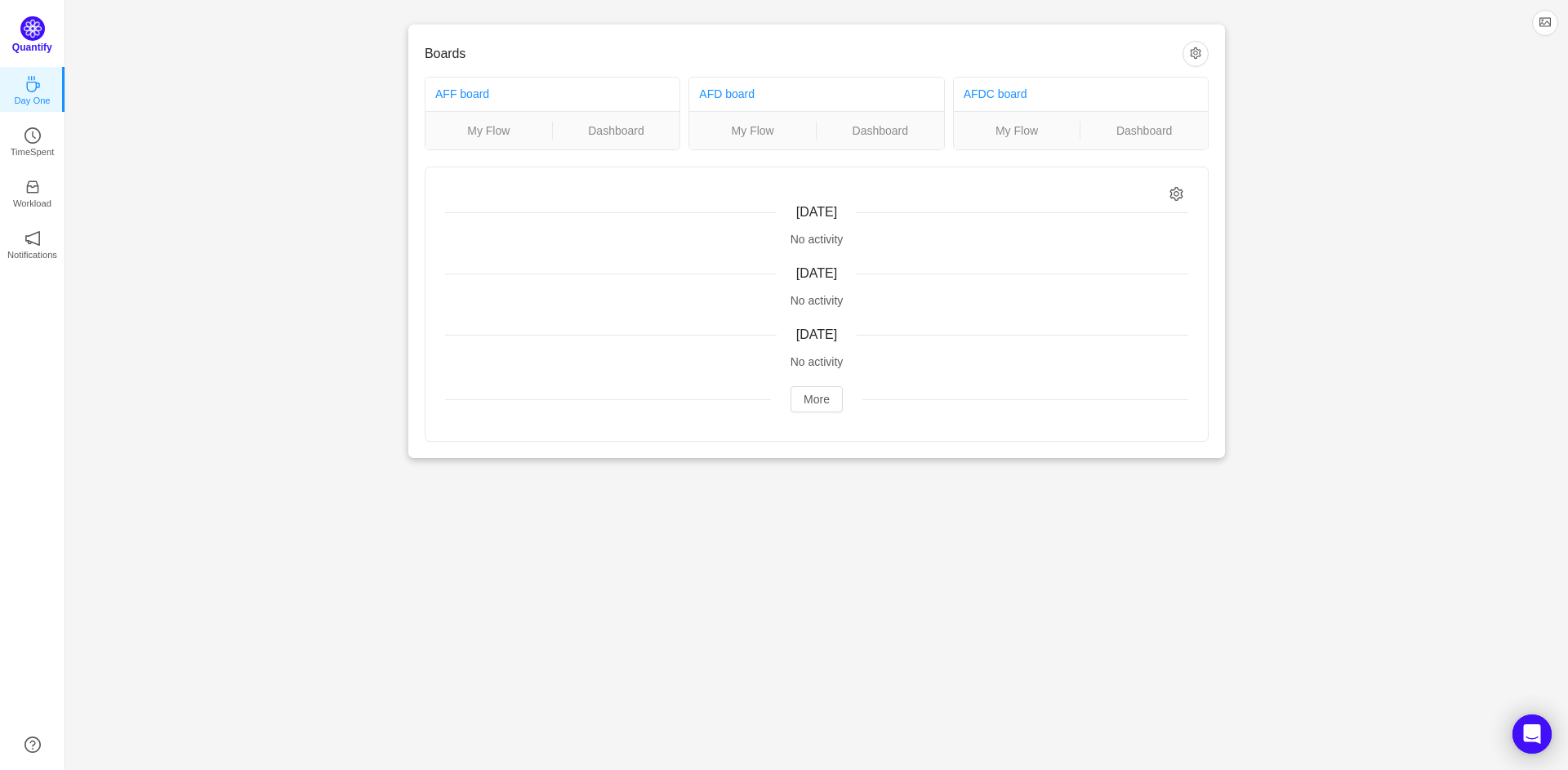
click at [40, 31] on img at bounding box center [33, 29] width 25 height 25
click at [27, 30] on img at bounding box center [33, 29] width 25 height 25
click at [598, 122] on link "Dashboard" at bounding box center [617, 131] width 128 height 18
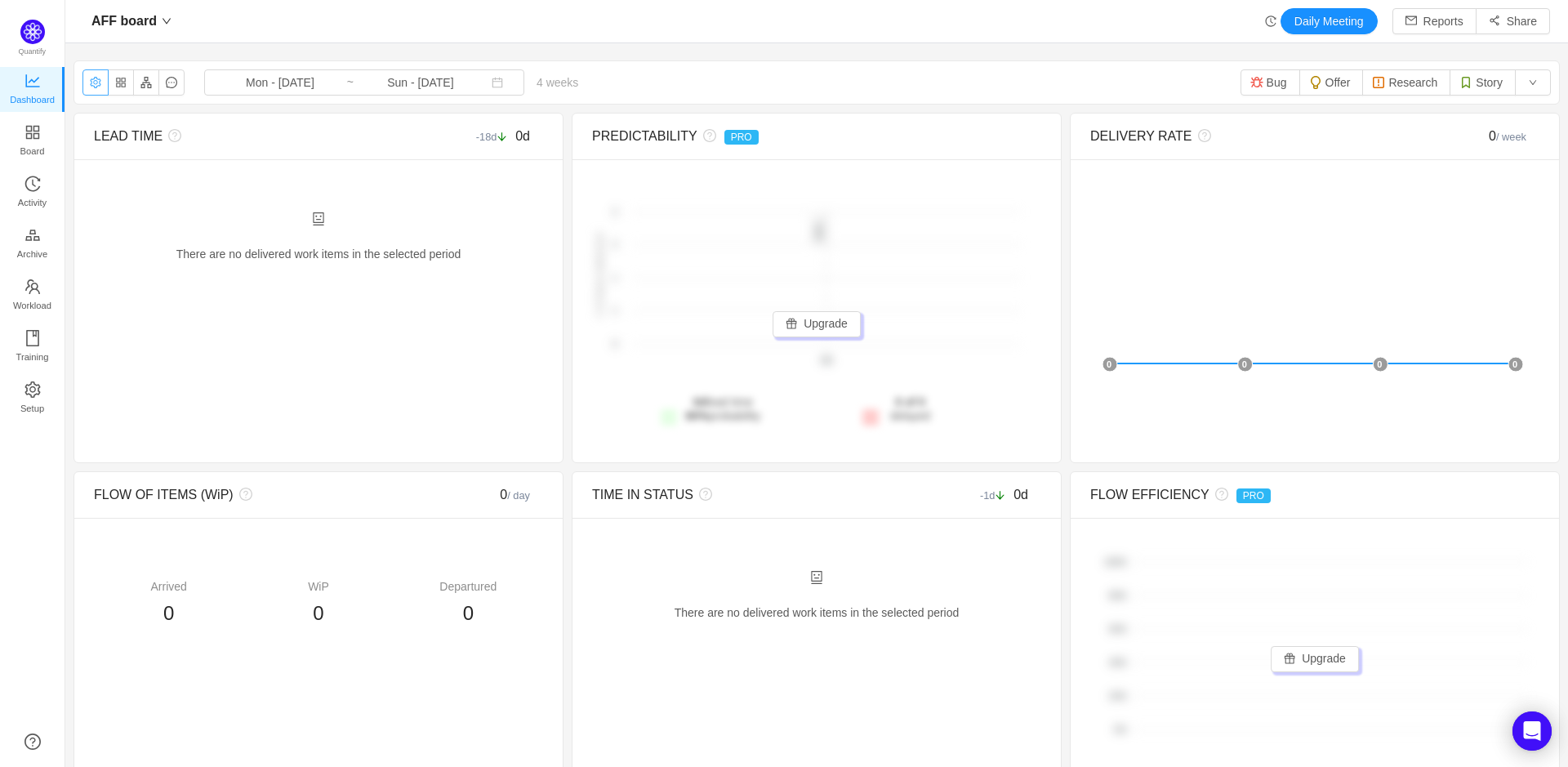
click at [94, 85] on button "button" at bounding box center [96, 83] width 27 height 27
click at [131, 86] on button "button" at bounding box center [121, 83] width 27 height 27
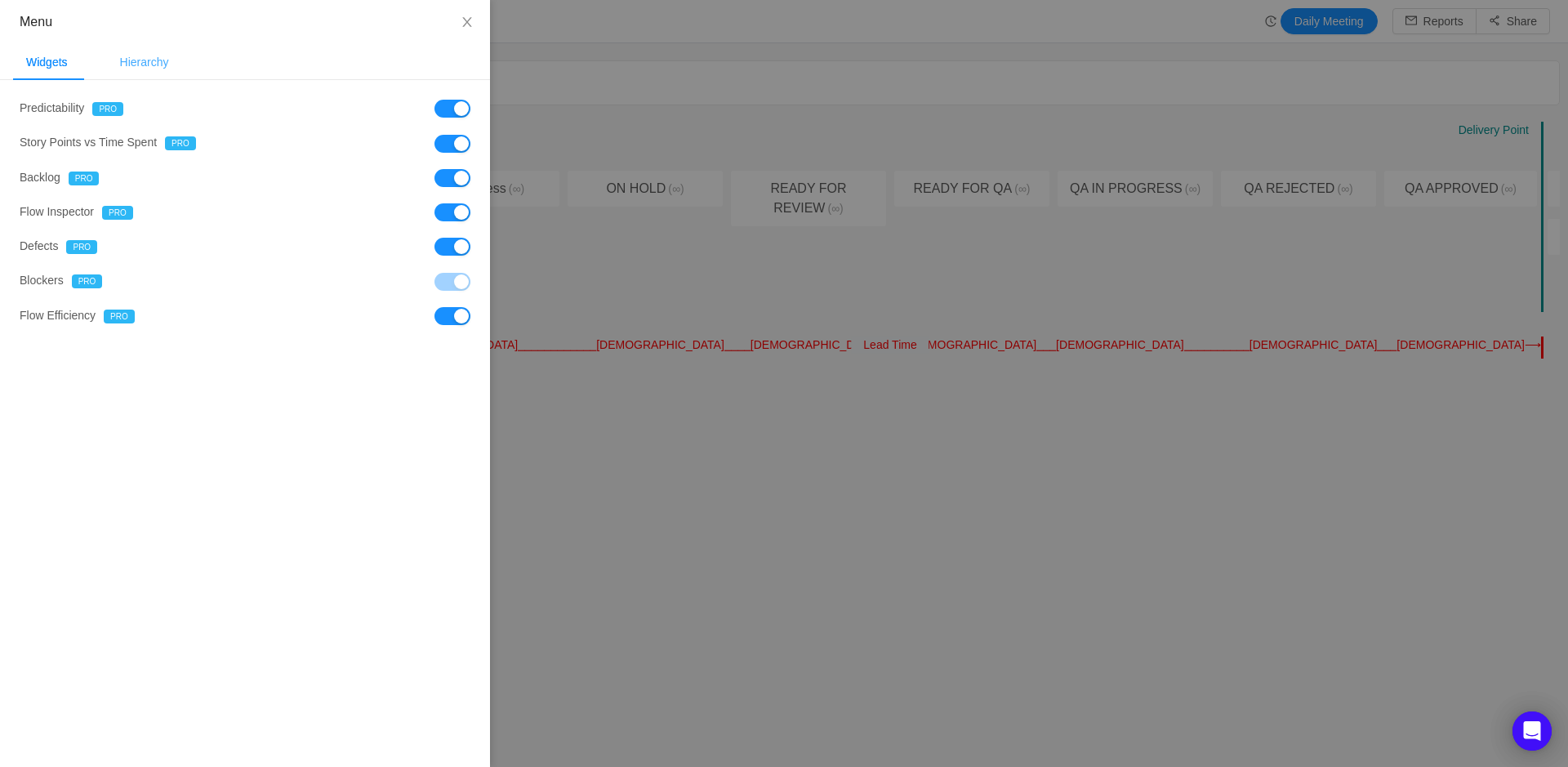
click at [176, 57] on div "Hierarchy" at bounding box center [144, 62] width 75 height 36
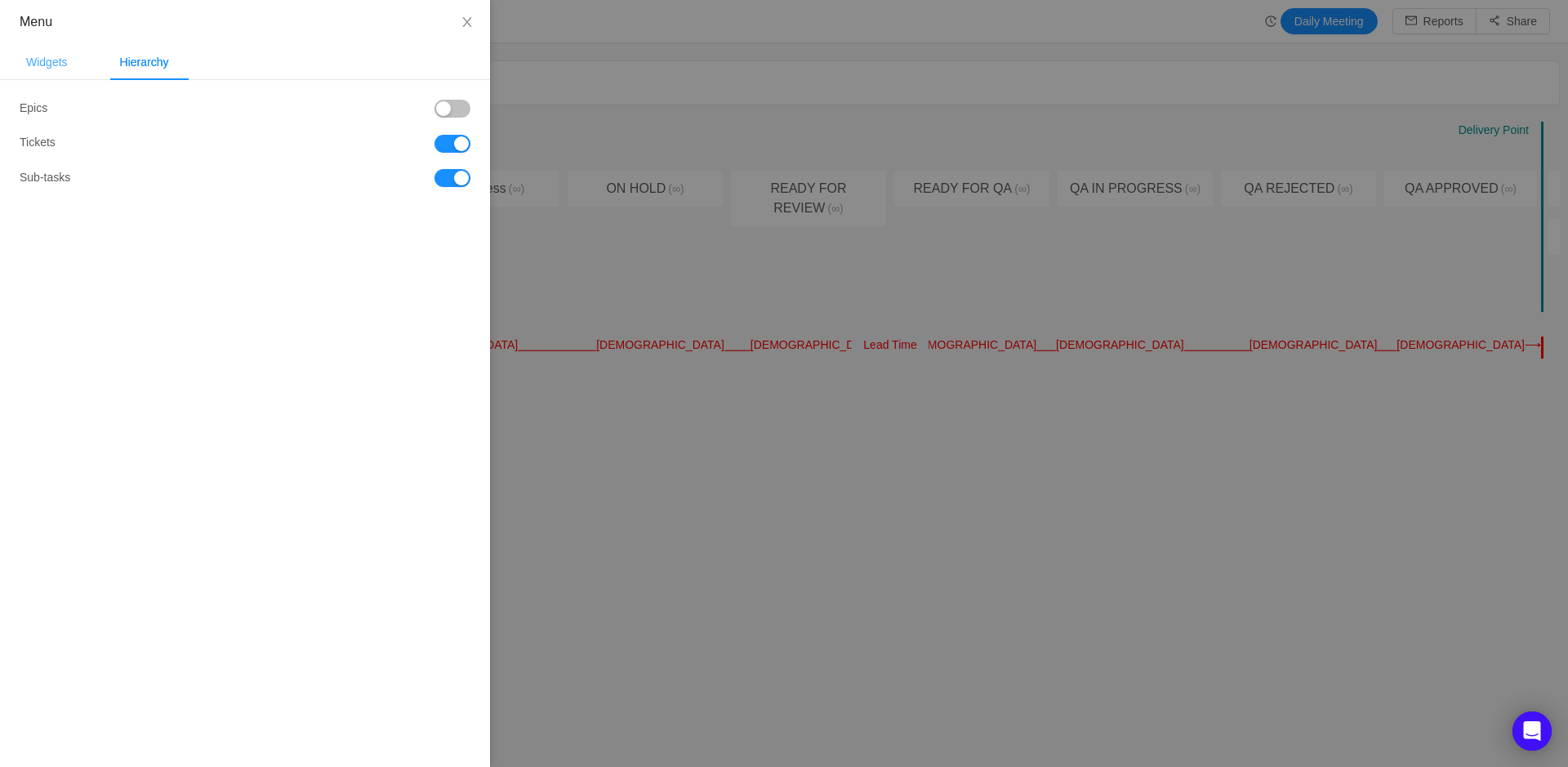
click at [65, 61] on div "Widgets" at bounding box center [47, 62] width 68 height 36
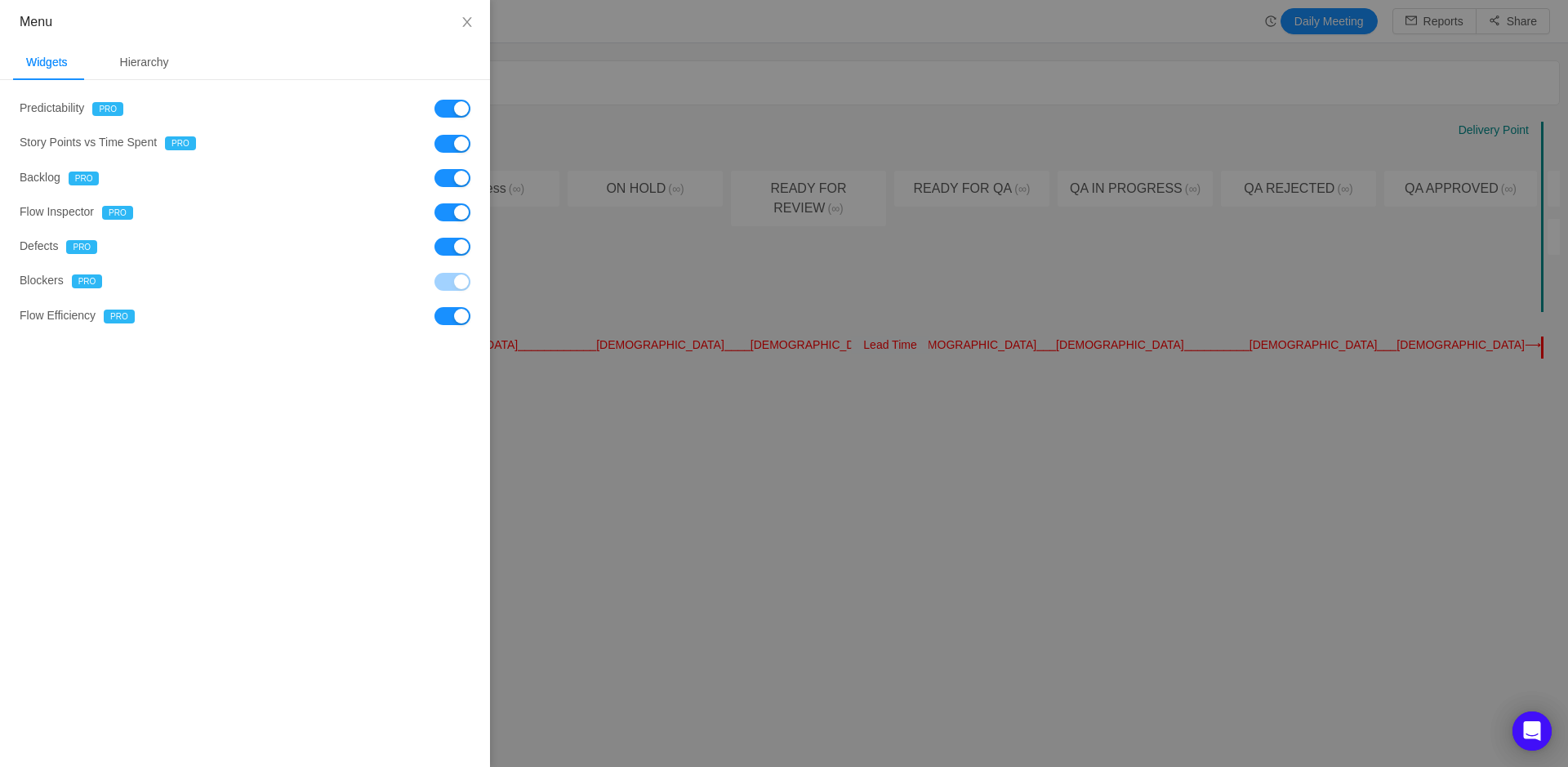
click at [588, 84] on div at bounding box center [784, 383] width 1568 height 767
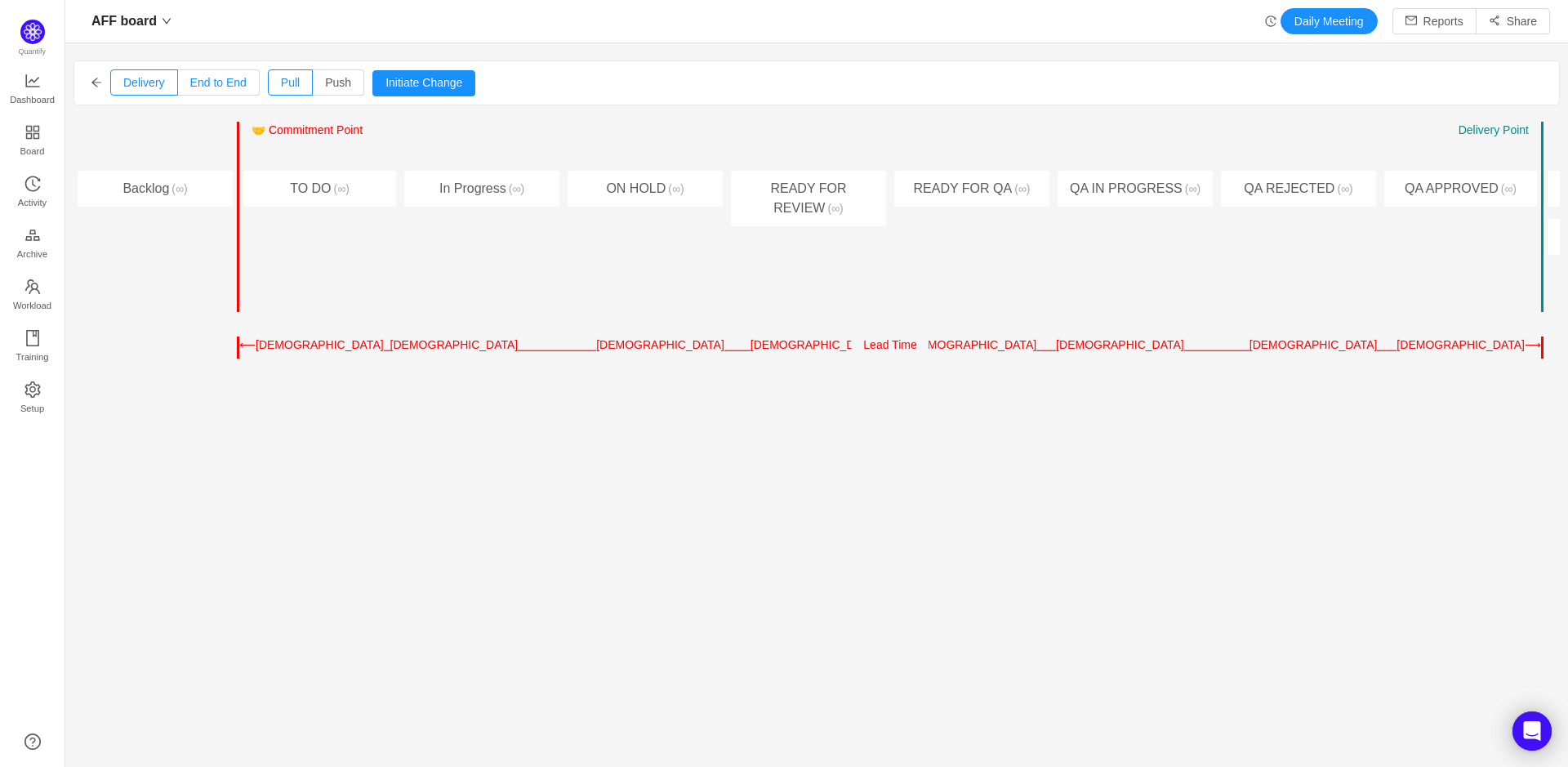
click at [196, 81] on span "End to End" at bounding box center [219, 83] width 56 height 13
click at [191, 86] on input "End to End" at bounding box center [191, 86] width 0 height 0
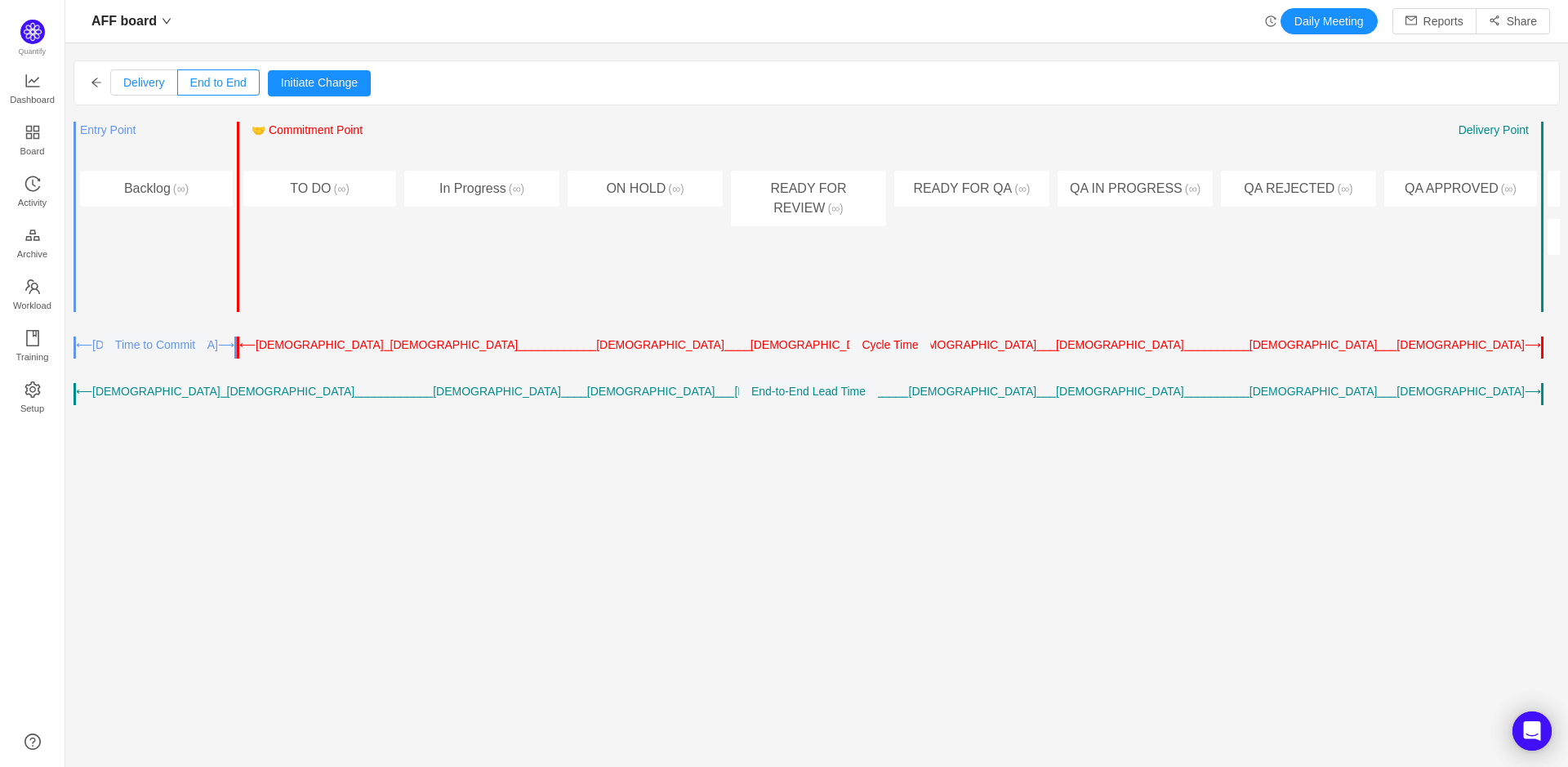
click at [154, 85] on span "Delivery" at bounding box center [144, 83] width 41 height 13
click at [123, 86] on input "Delivery" at bounding box center [123, 86] width 0 height 0
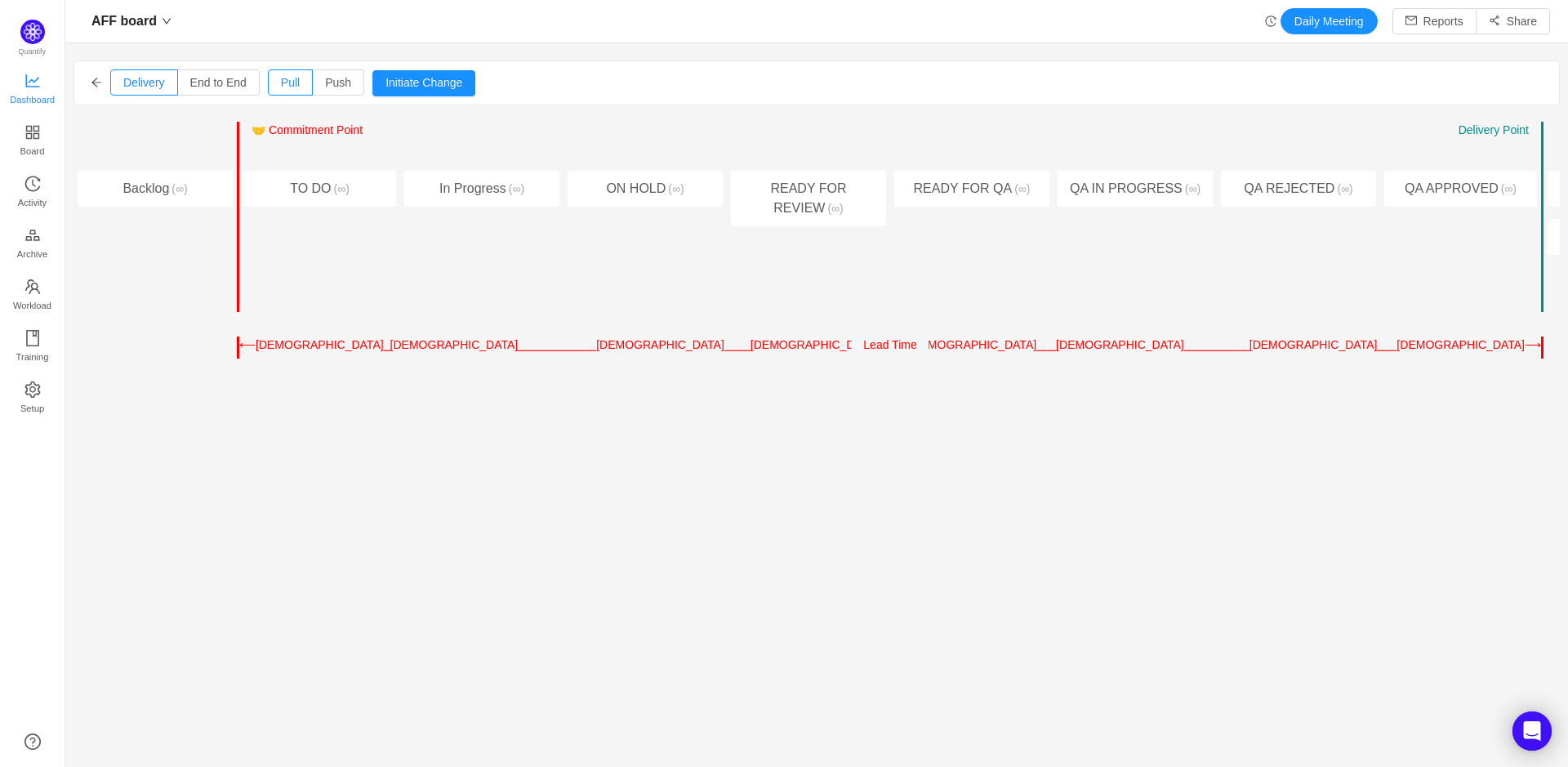
click at [24, 91] on span "Dashboard" at bounding box center [32, 100] width 45 height 32
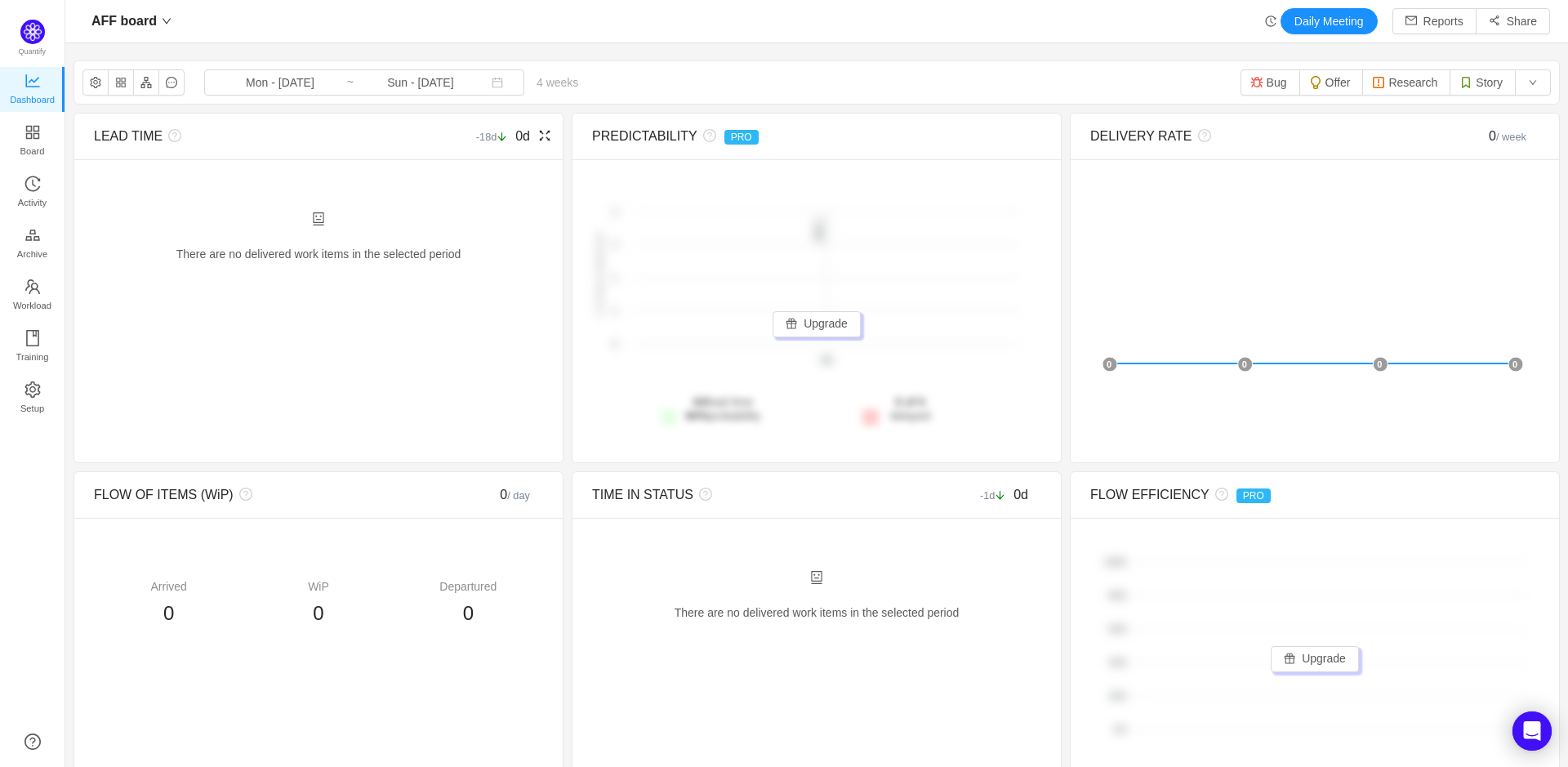
click at [329, 222] on div "There are no delivered work items in the selected period Possible solutions" at bounding box center [318, 245] width 449 height 69
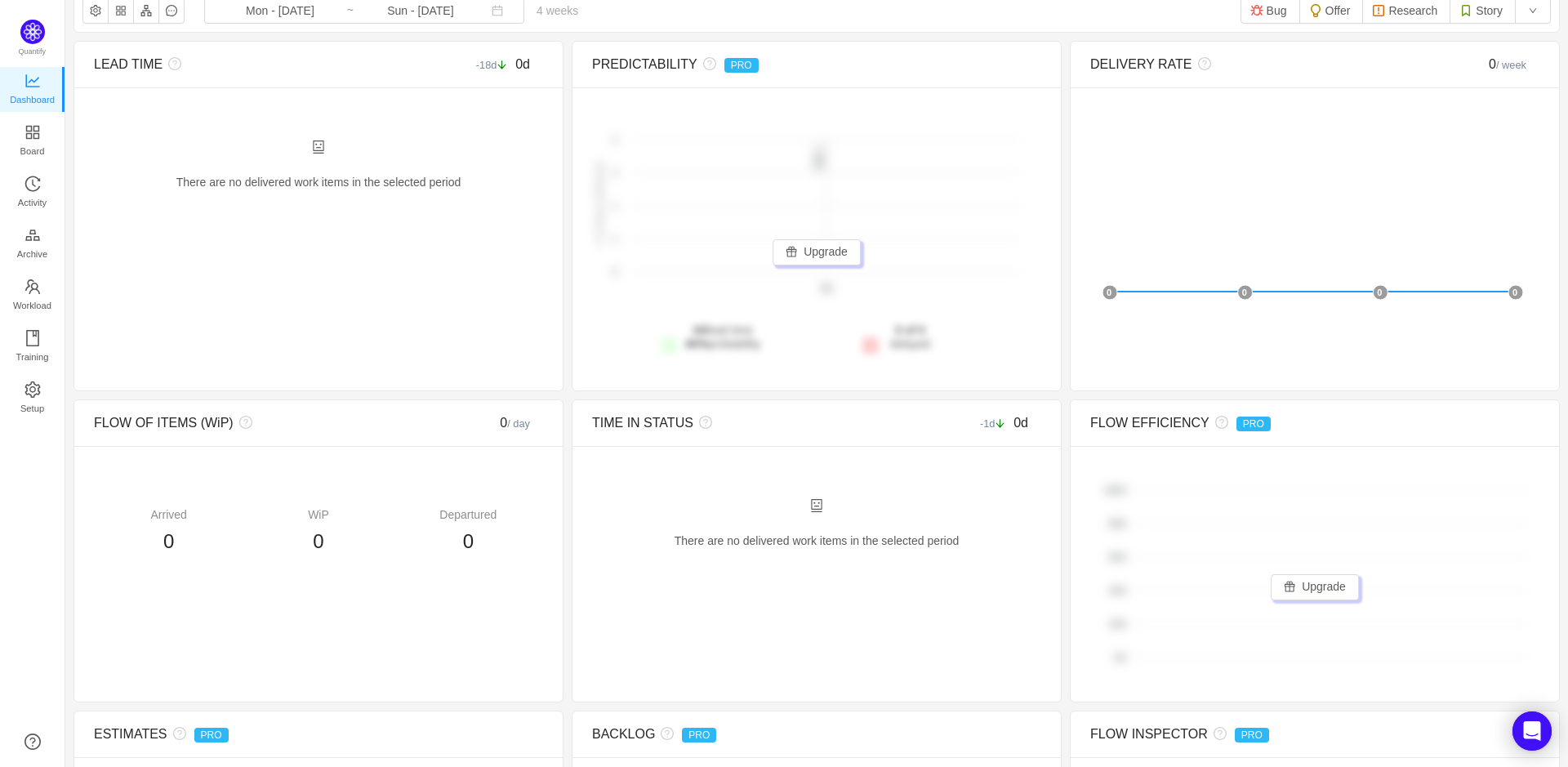
scroll to position [70, 0]
click at [815, 517] on div "There are no delivered work items in the selected period Possible solutions" at bounding box center [816, 534] width 449 height 69
click at [811, 510] on icon "icon: robot" at bounding box center [817, 507] width 13 height 13
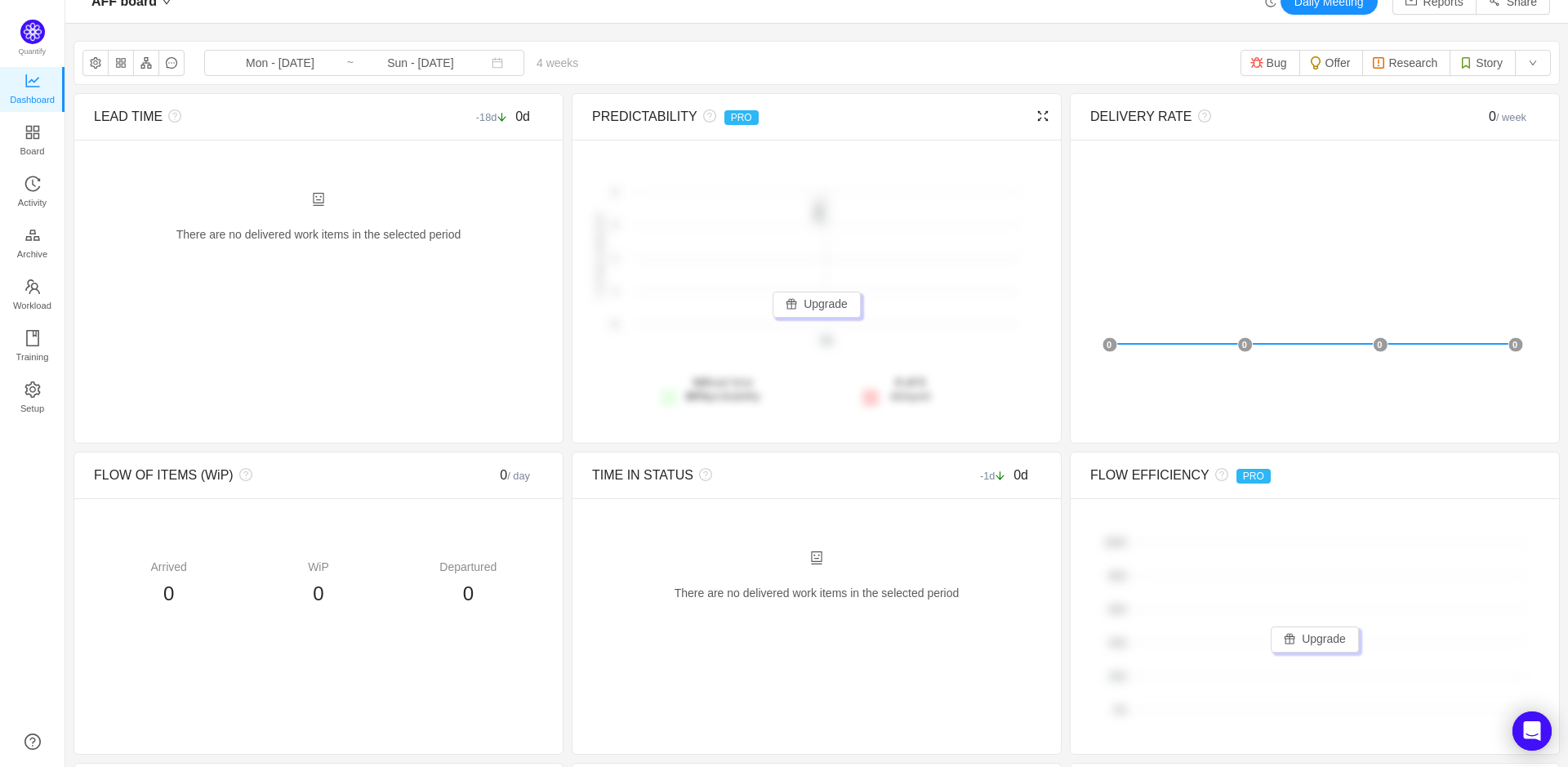
scroll to position [0, 0]
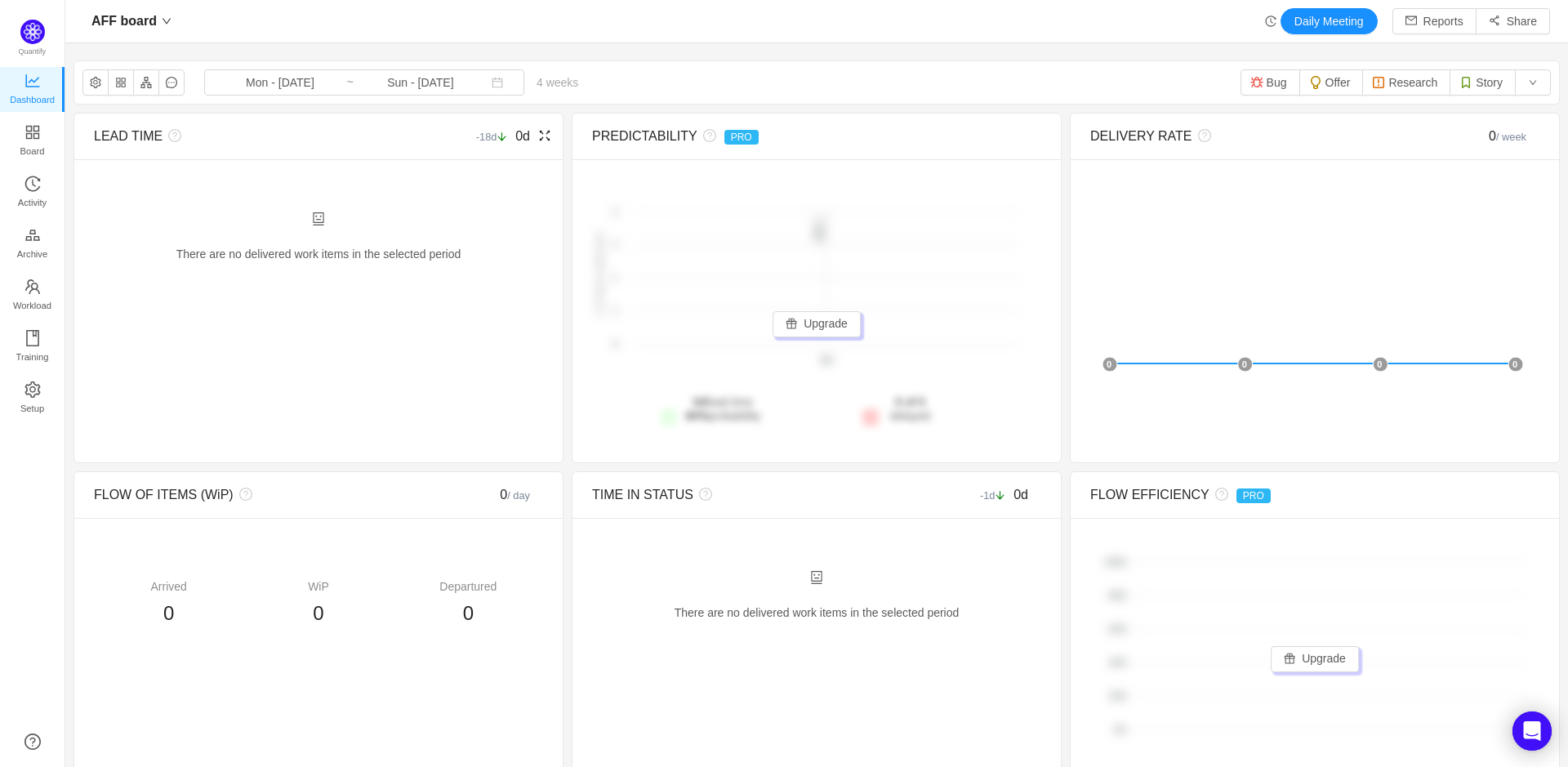
click at [541, 134] on icon "icon: fullscreen" at bounding box center [544, 136] width 13 height 13
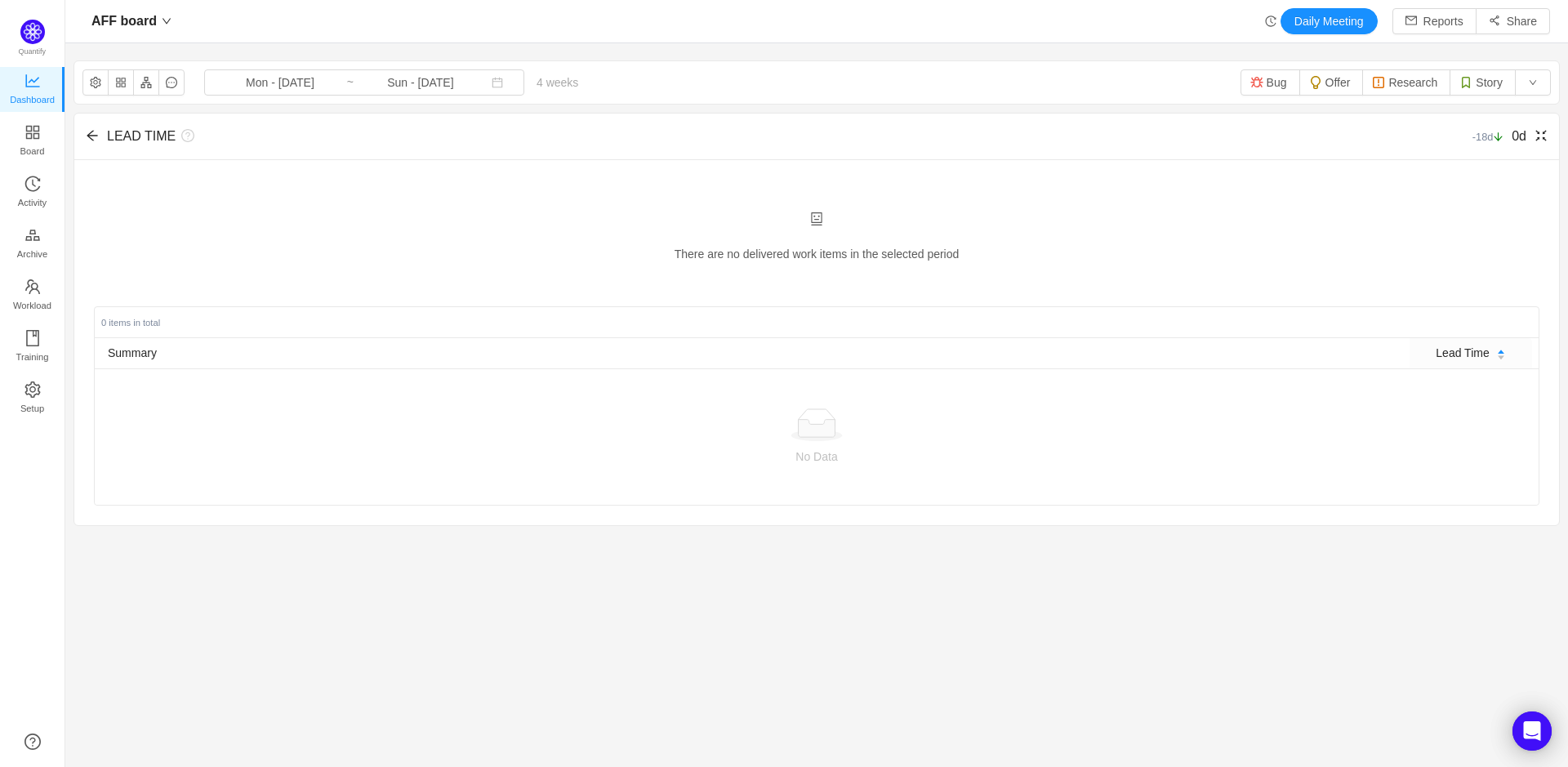
click at [87, 148] on div "LEAD TIME -18d 0d" at bounding box center [817, 137] width 1485 height 46
click at [82, 140] on div "LEAD TIME -18d 0d" at bounding box center [817, 137] width 1485 height 46
click at [98, 126] on div "LEAD TIME -18d 0d" at bounding box center [816, 136] width 1445 height 46
click at [90, 135] on icon "icon: arrow-left" at bounding box center [92, 136] width 13 height 13
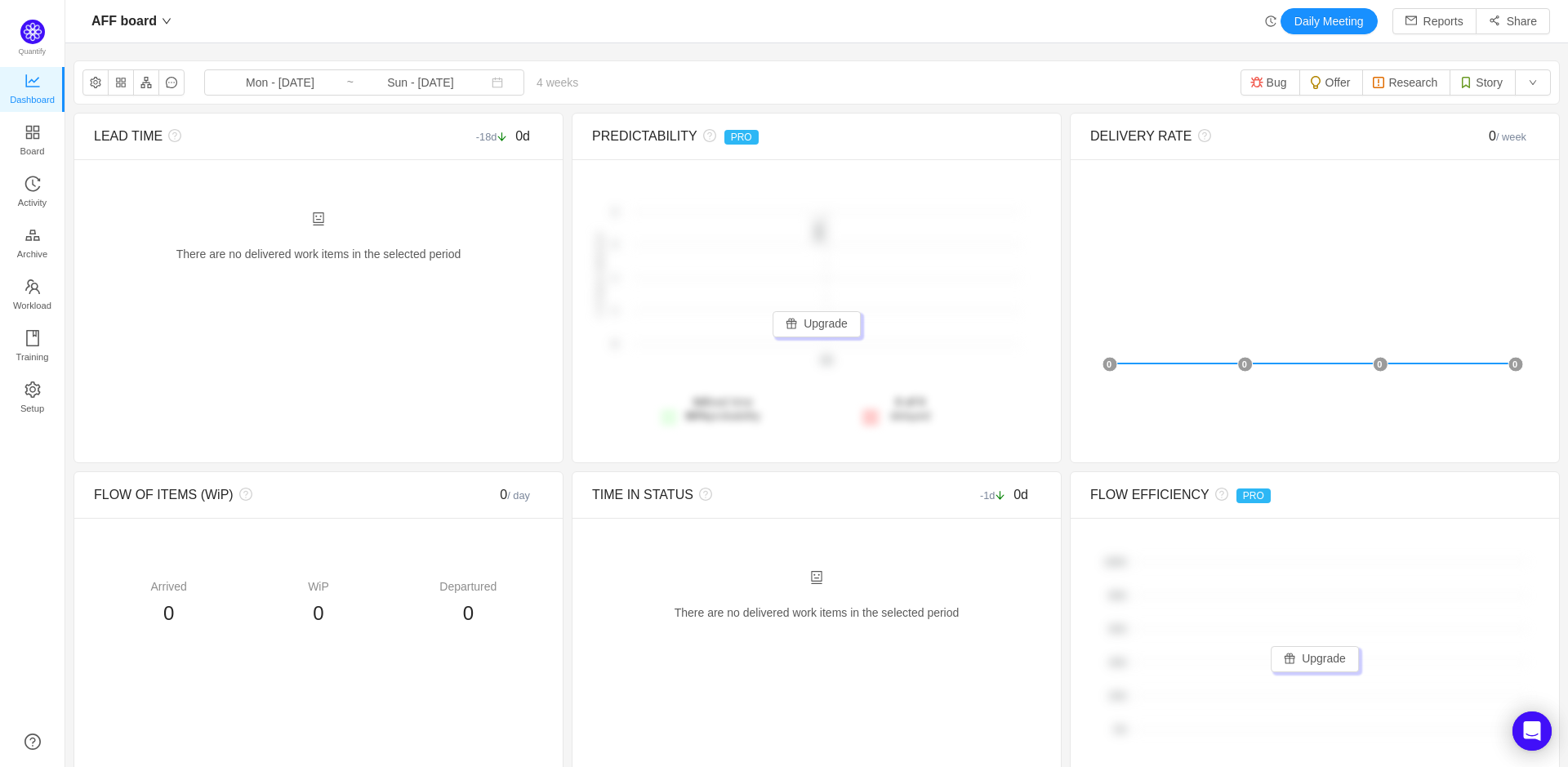
scroll to position [743, 1466]
click at [21, 135] on span "Board" at bounding box center [33, 151] width 25 height 32
click at [30, 137] on span "Board" at bounding box center [33, 151] width 25 height 32
click at [29, 188] on span "Activity" at bounding box center [32, 202] width 28 height 32
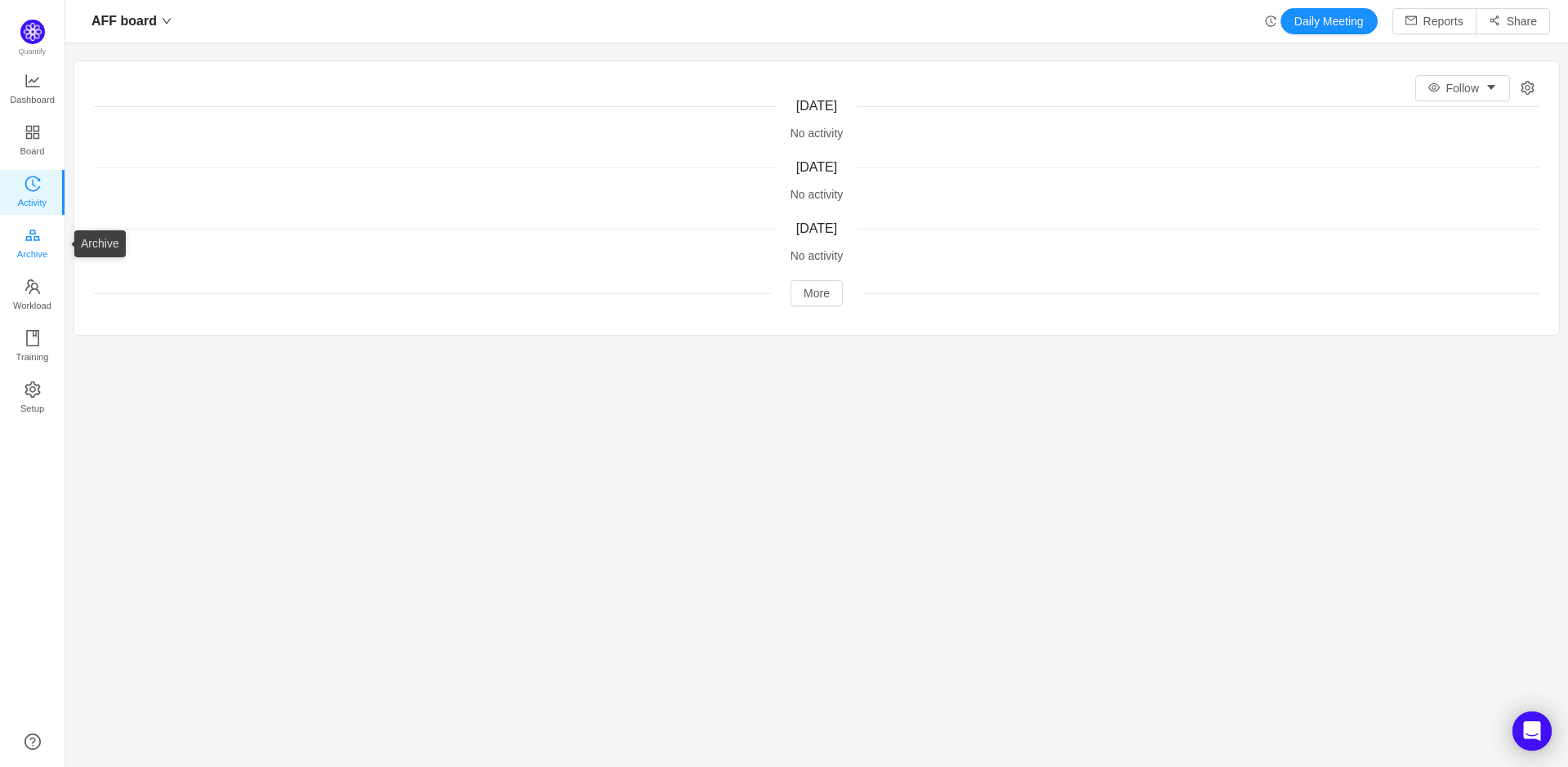
click at [25, 263] on span "Archive" at bounding box center [32, 254] width 30 height 32
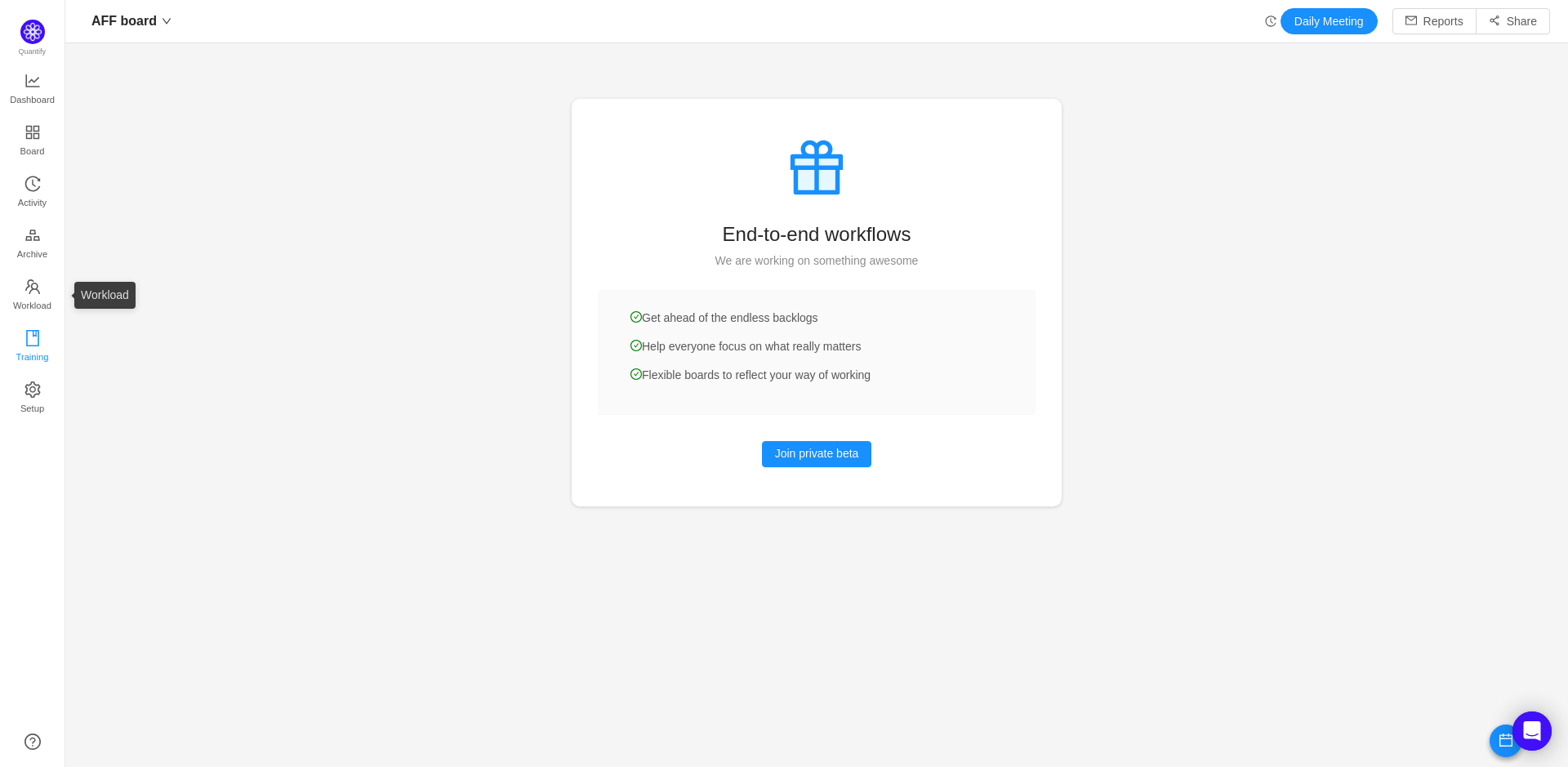
click at [31, 330] on icon "icon: book" at bounding box center [33, 338] width 13 height 17
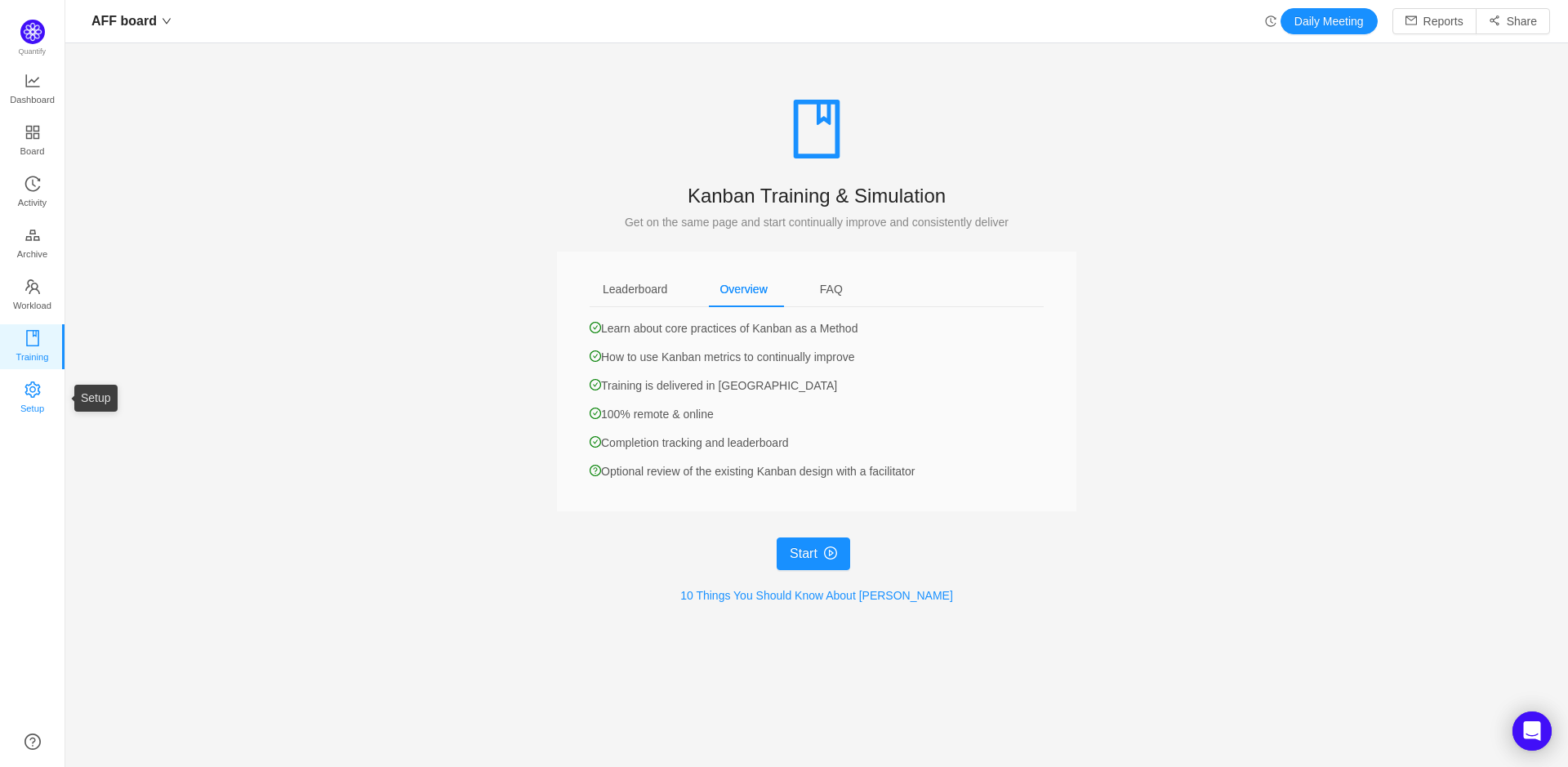
click at [28, 402] on span "Setup" at bounding box center [32, 408] width 24 height 32
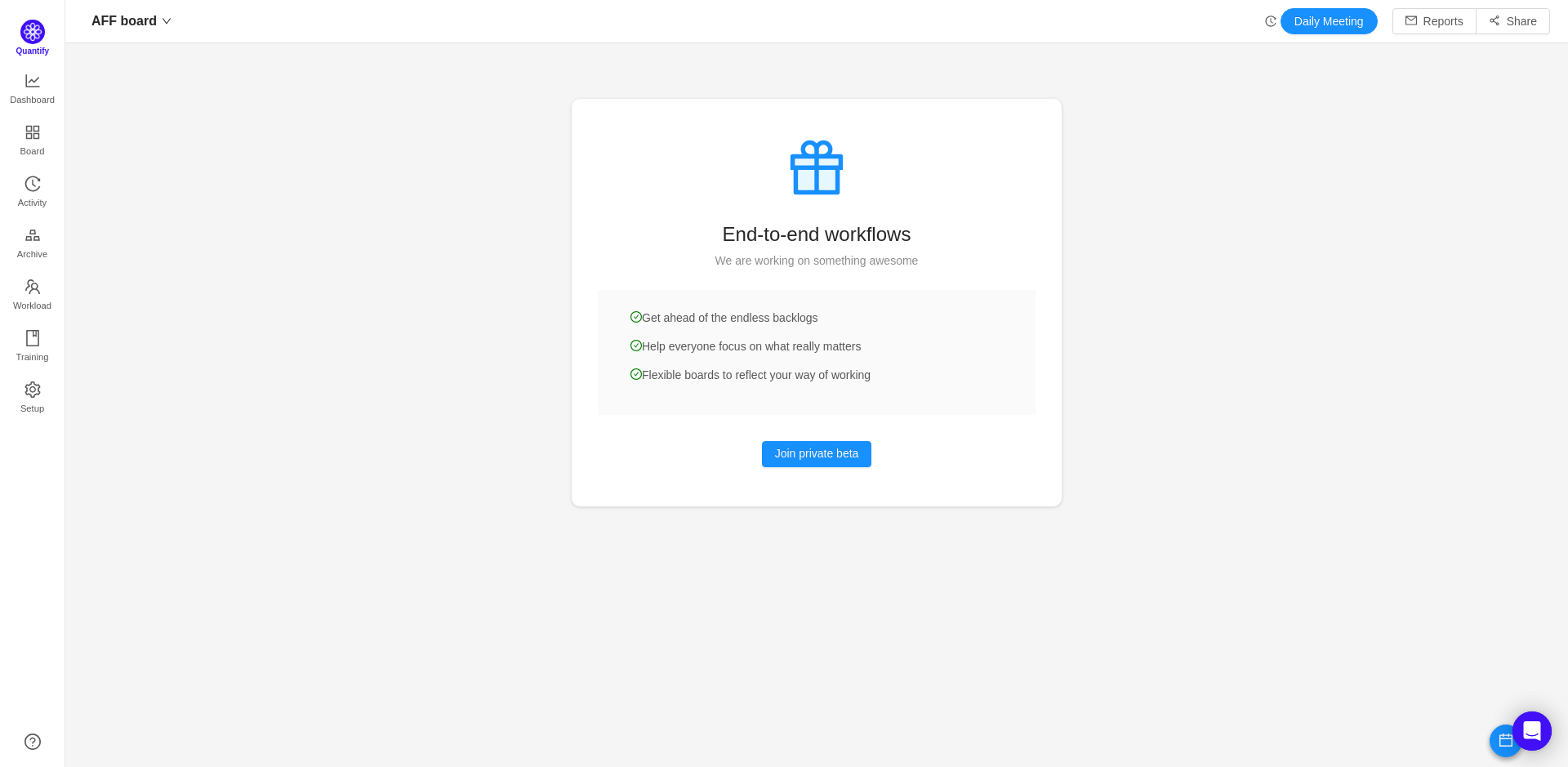
click at [31, 25] on img at bounding box center [33, 32] width 25 height 25
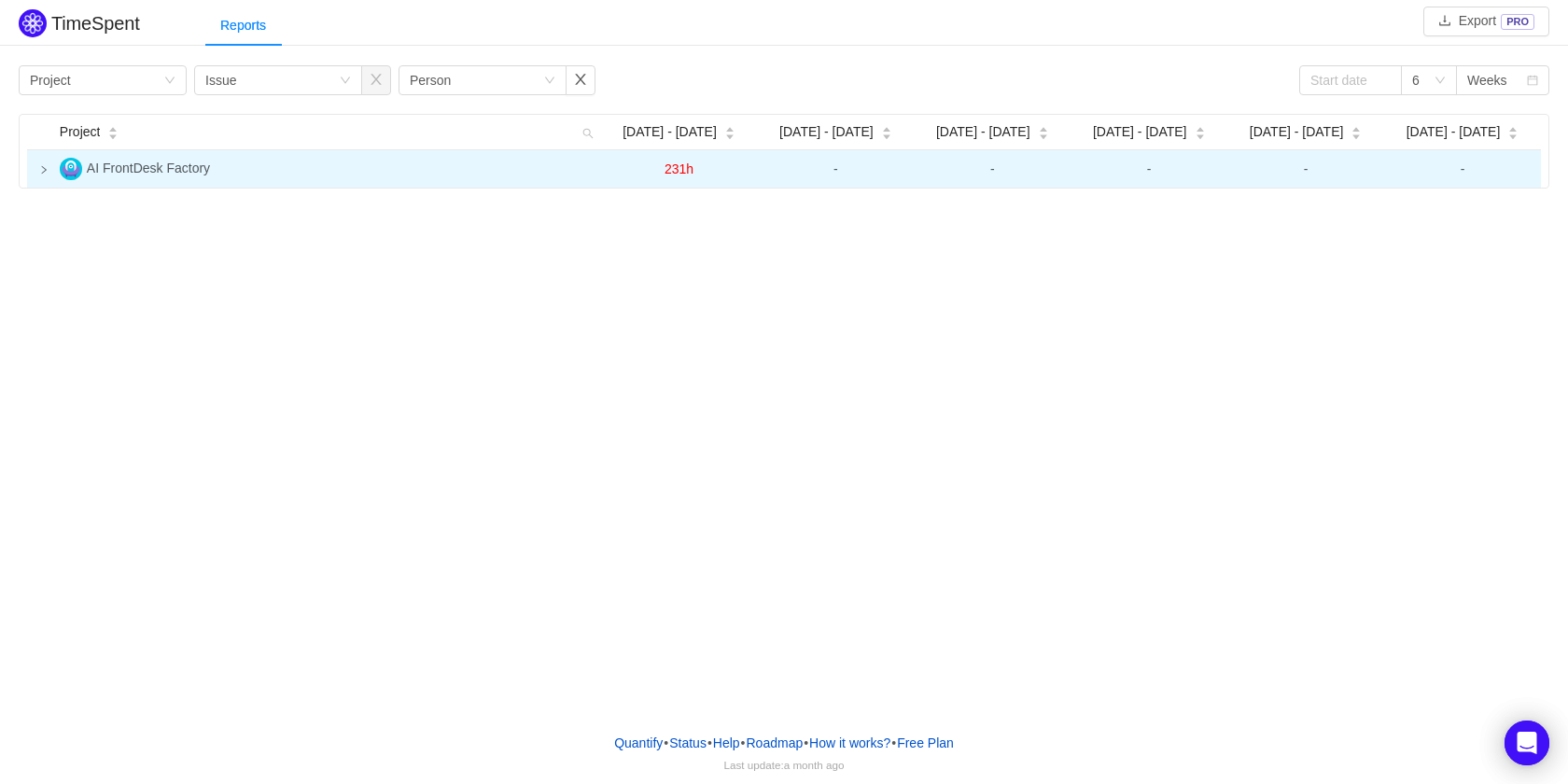
click at [175, 155] on td "AI FrontDesk Factory" at bounding box center [326, 169] width 548 height 37
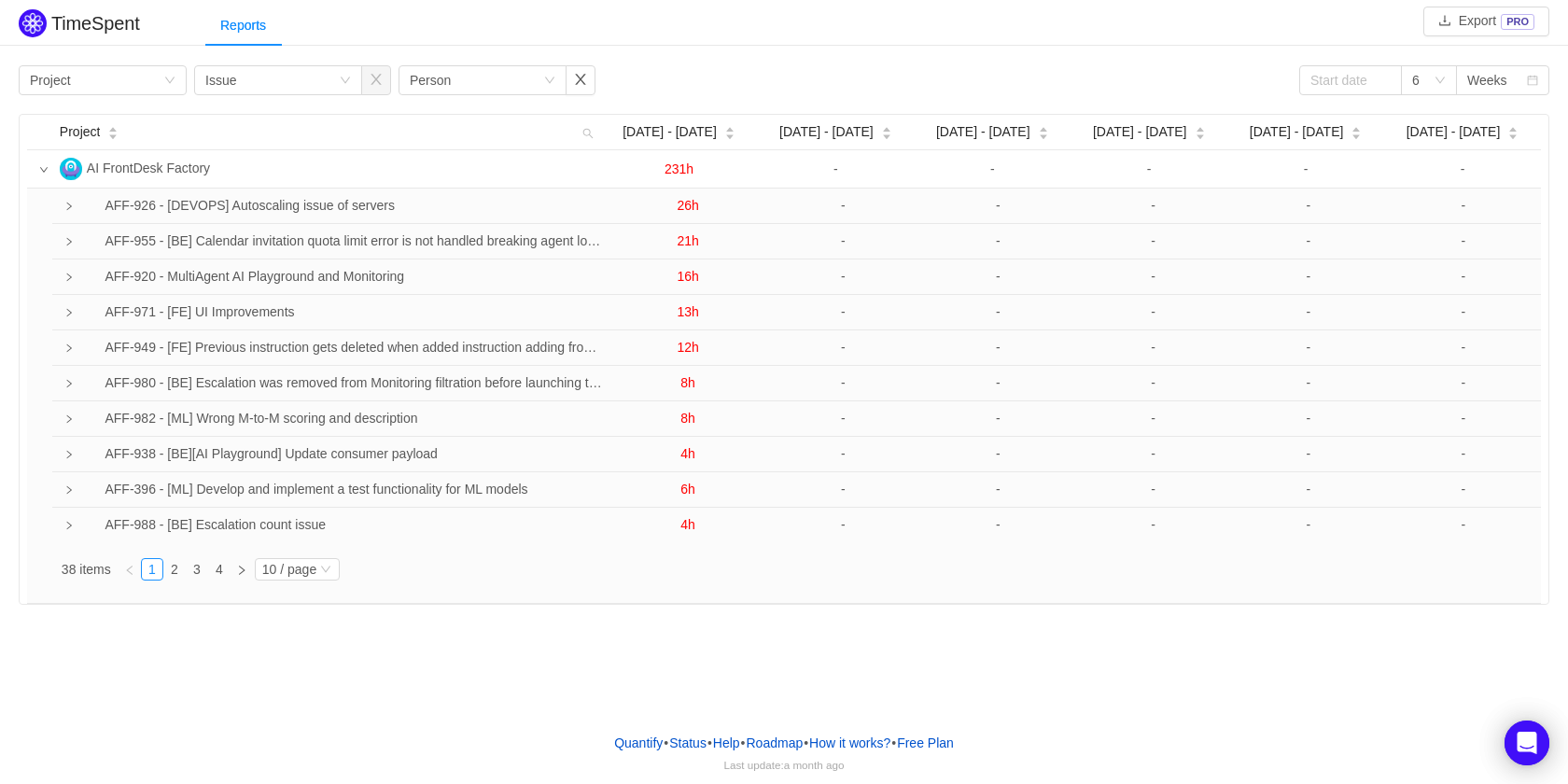
click at [1254, 20] on div "Reports" at bounding box center [886, 26] width 1363 height 42
